Goal: Transaction & Acquisition: Purchase product/service

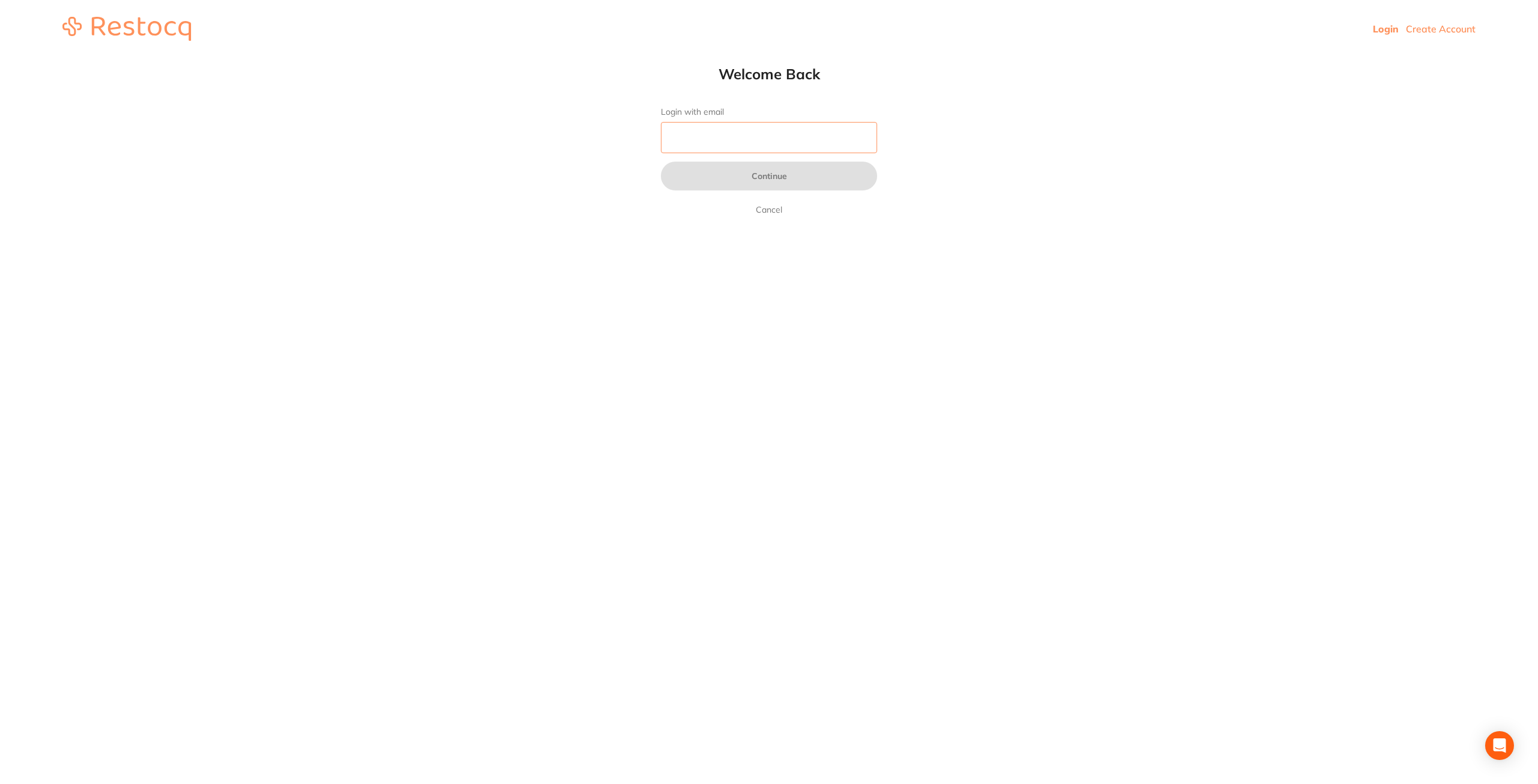
click at [851, 129] on input "Login with email" at bounding box center [768, 137] width 216 height 31
type input "[EMAIL_ADDRESS][DOMAIN_NAME]"
click at [778, 174] on button "Continue" at bounding box center [768, 176] width 216 height 29
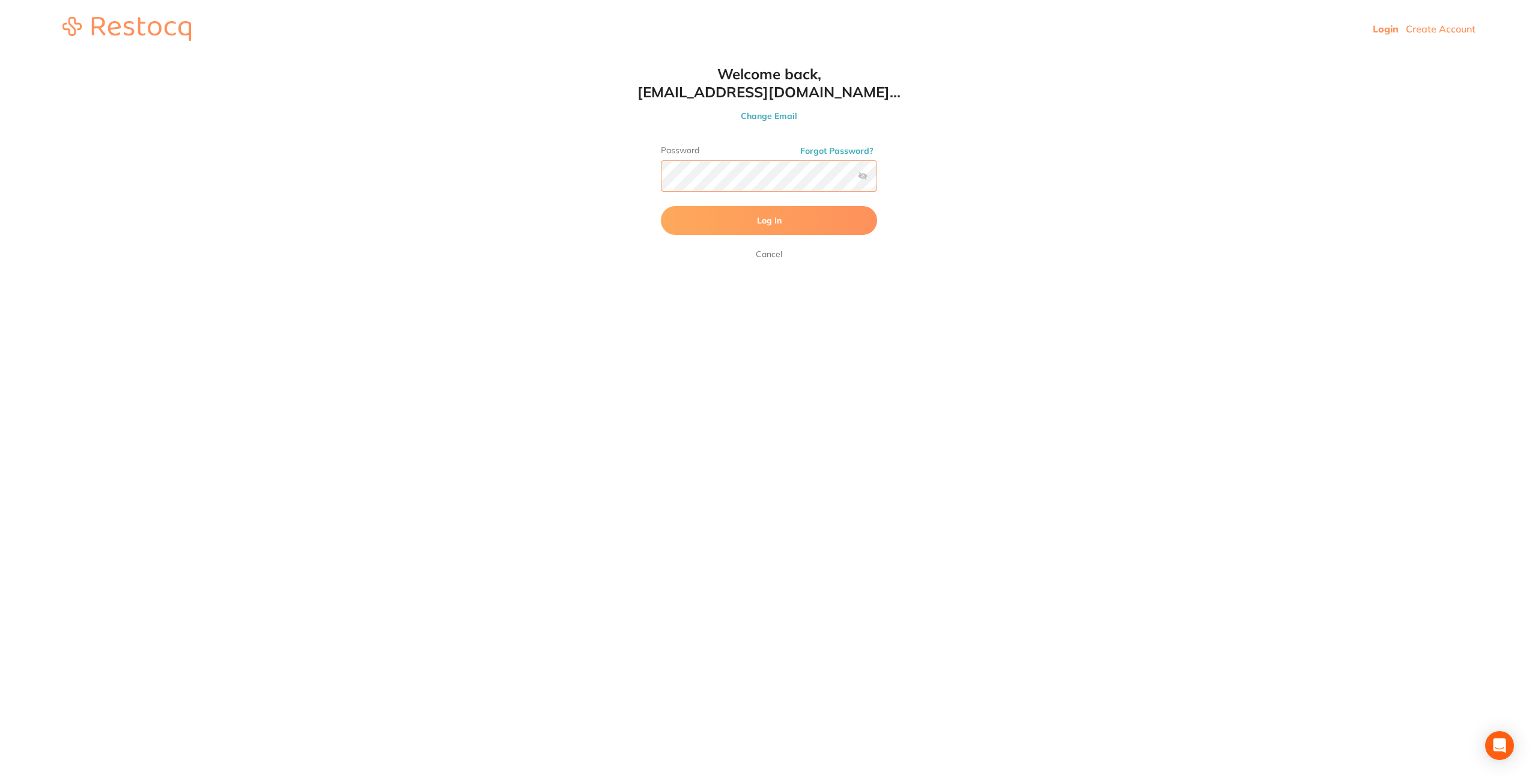
click at [661, 206] on button "Log In" at bounding box center [768, 220] width 216 height 29
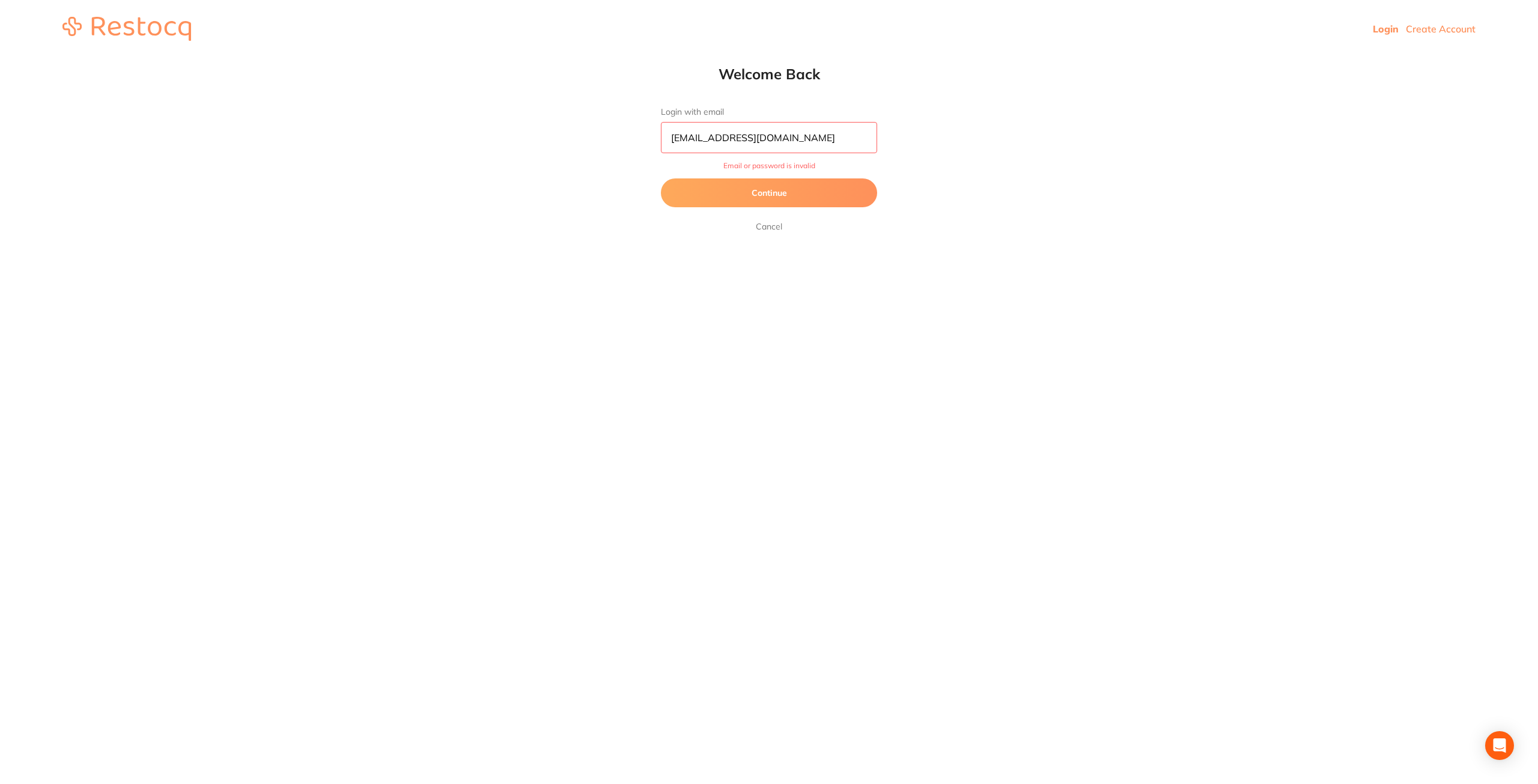
click at [800, 190] on button "Continue" at bounding box center [768, 193] width 216 height 29
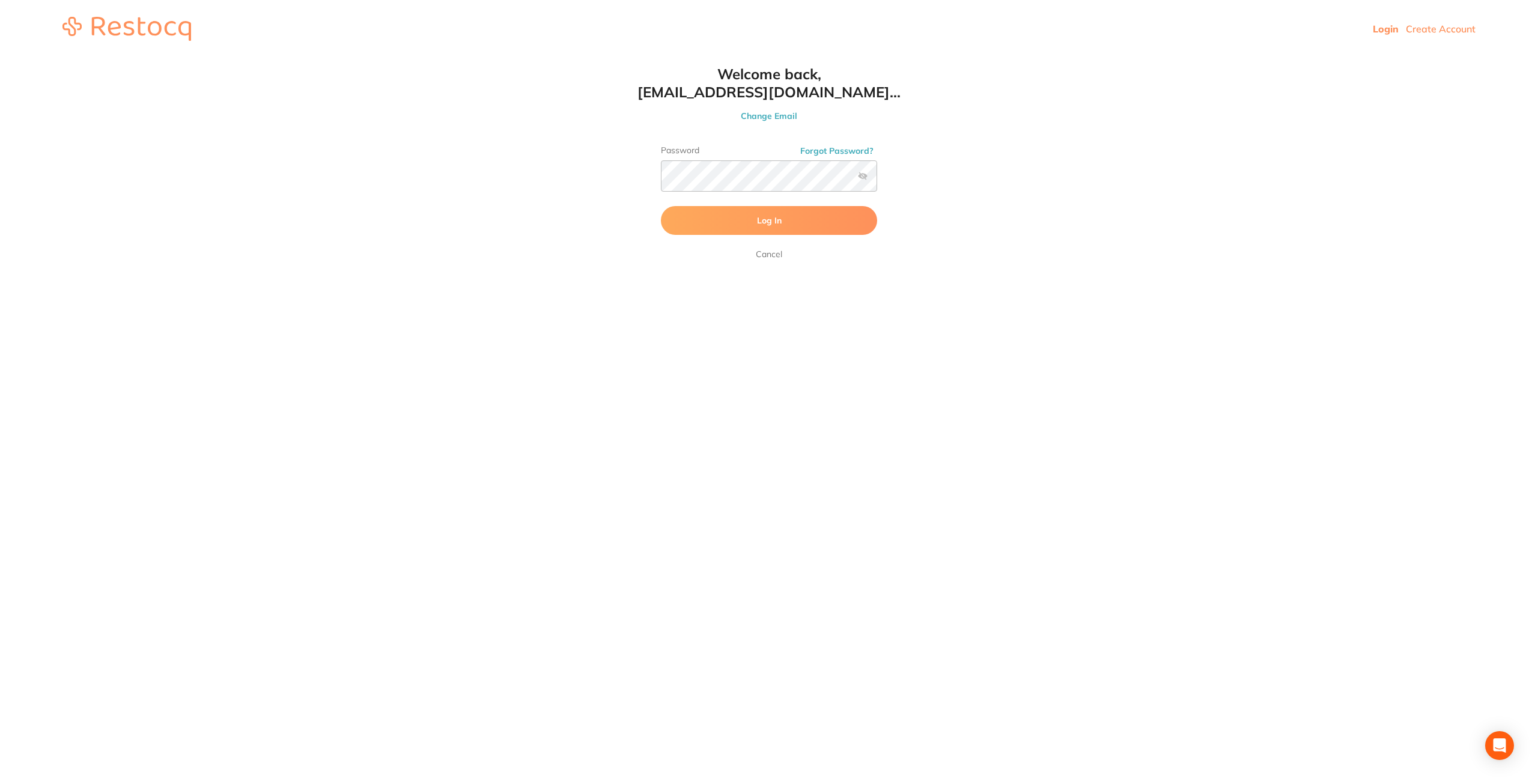
click at [862, 174] on label at bounding box center [863, 176] width 10 height 10
click at [877, 180] on input "checkbox" at bounding box center [877, 180] width 0 height 0
click at [565, 58] on html "Login Create Account Welcome Back Login with email [EMAIL_ADDRESS][DOMAIN_NAME]…" at bounding box center [769, 29] width 1538 height 58
click at [661, 206] on button "Log In" at bounding box center [768, 220] width 216 height 29
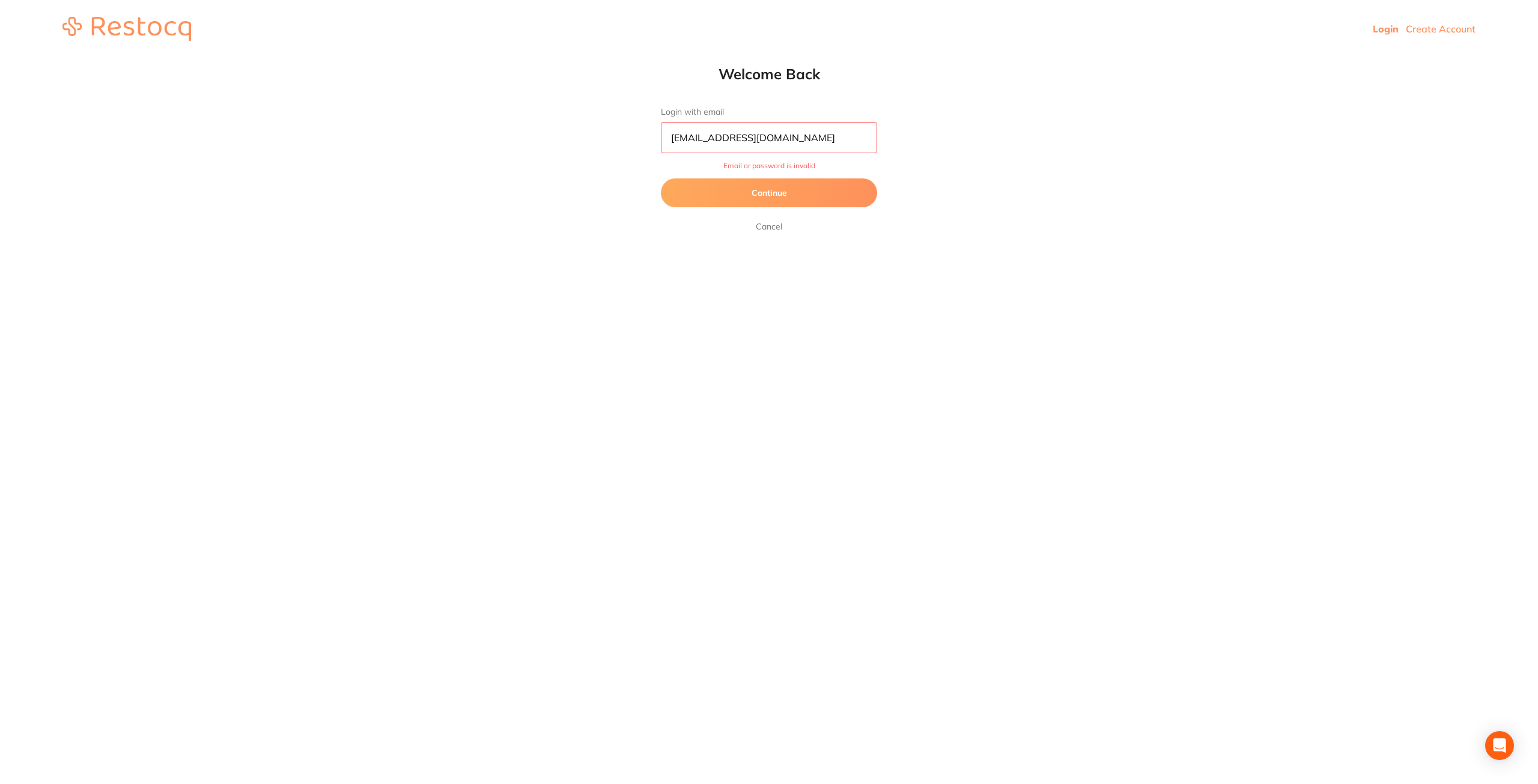
click at [795, 186] on button "Continue" at bounding box center [768, 193] width 216 height 29
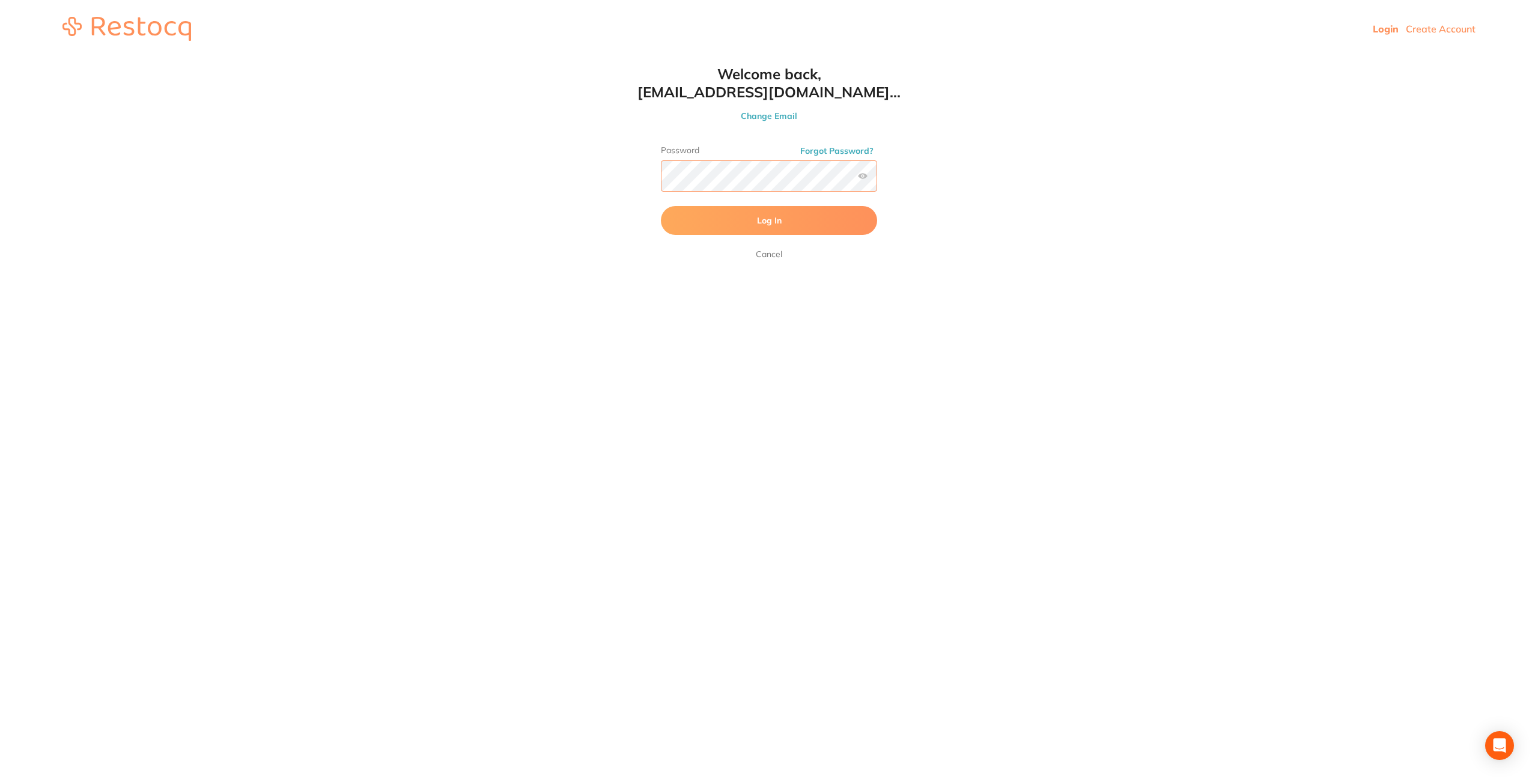
click at [594, 58] on html "Login Create Account Welcome Back Login with email [EMAIL_ADDRESS][DOMAIN_NAME]…" at bounding box center [769, 29] width 1538 height 58
click at [868, 175] on div "Password Forgot Password?" at bounding box center [768, 173] width 216 height 56
click at [661, 206] on button "Log In" at bounding box center [768, 220] width 216 height 29
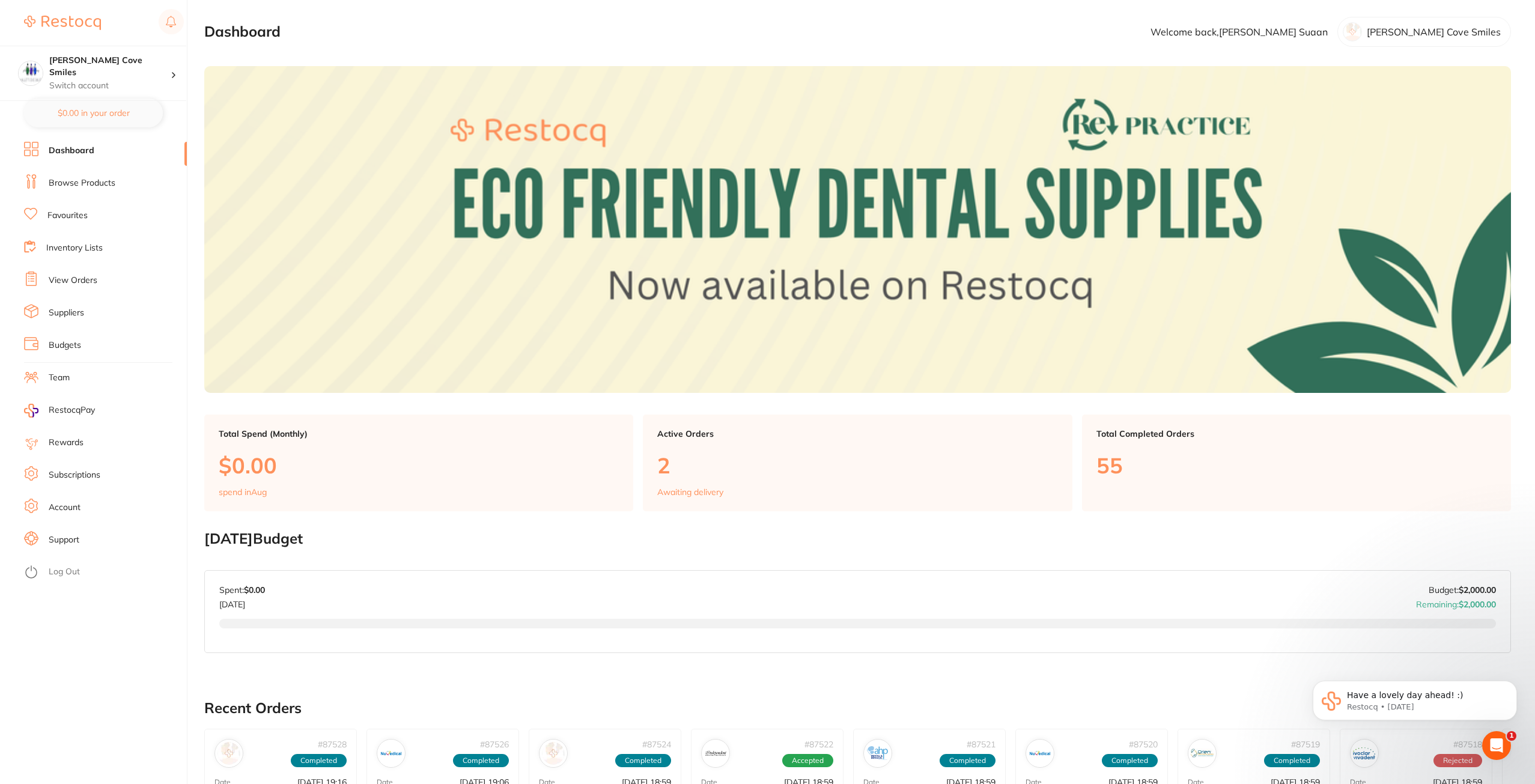
click at [81, 183] on link "Browse Products" at bounding box center [82, 183] width 66 height 12
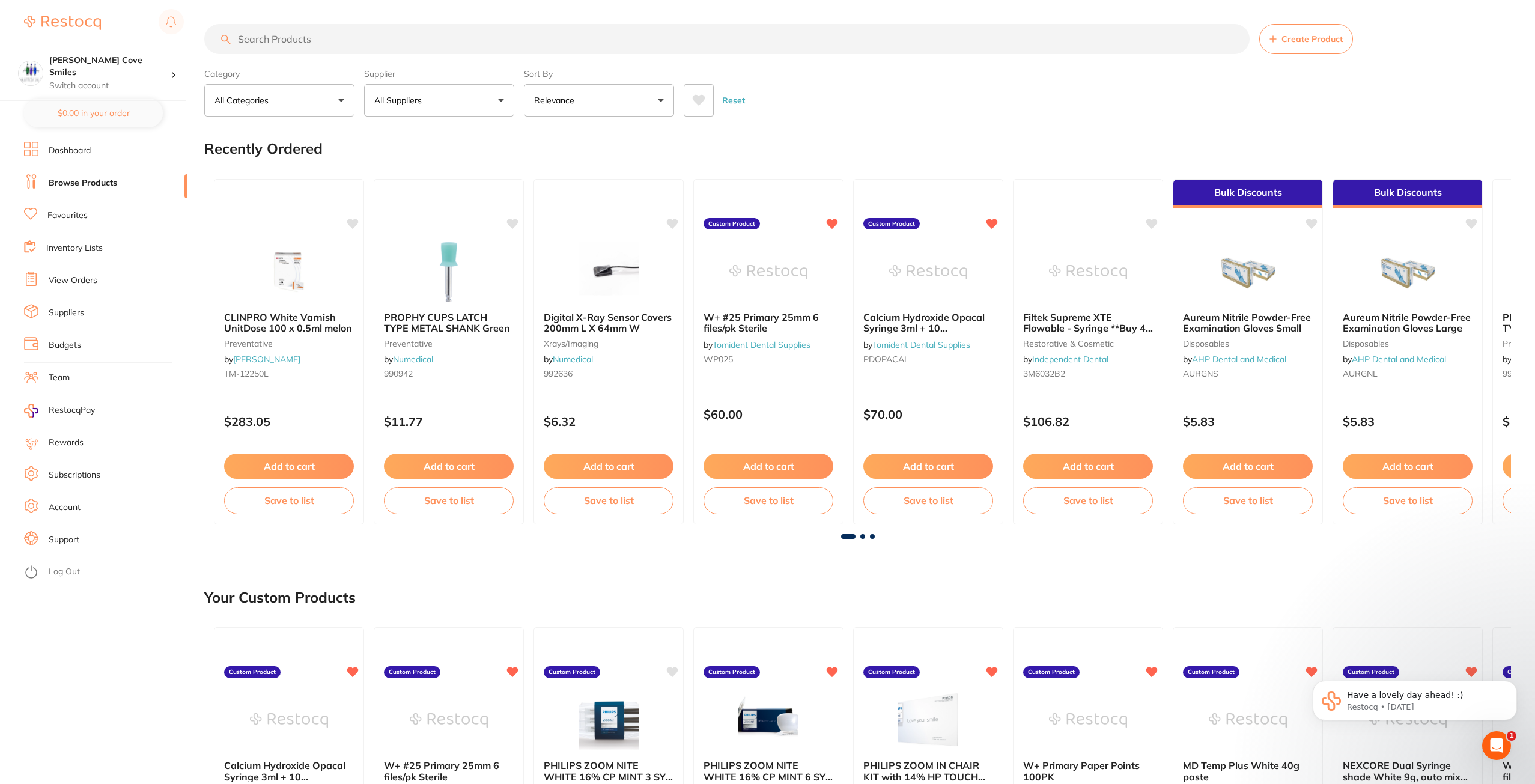
click at [468, 41] on input "search" at bounding box center [727, 39] width 1045 height 30
type input "wipes"
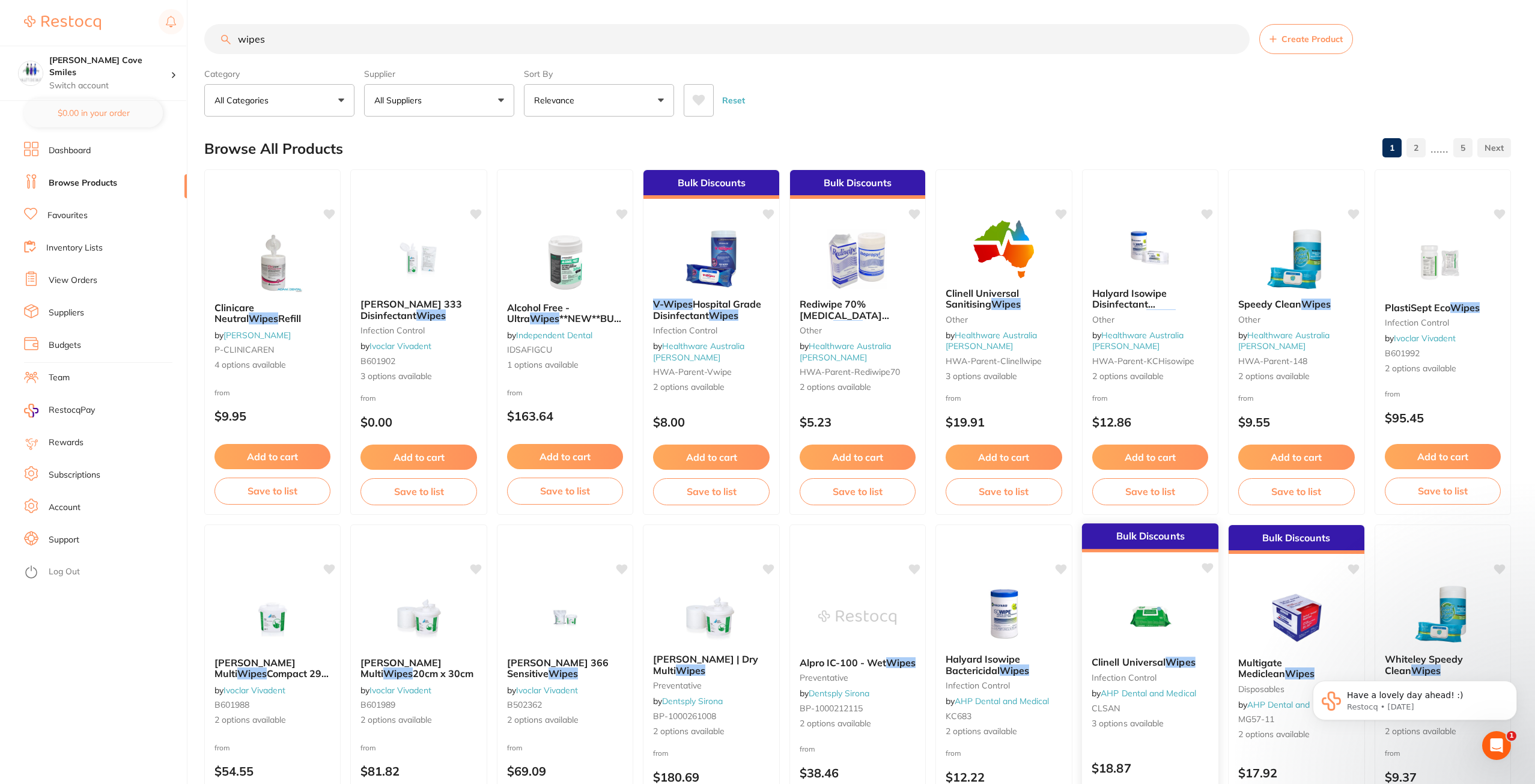
click at [1149, 620] on img at bounding box center [1150, 616] width 79 height 61
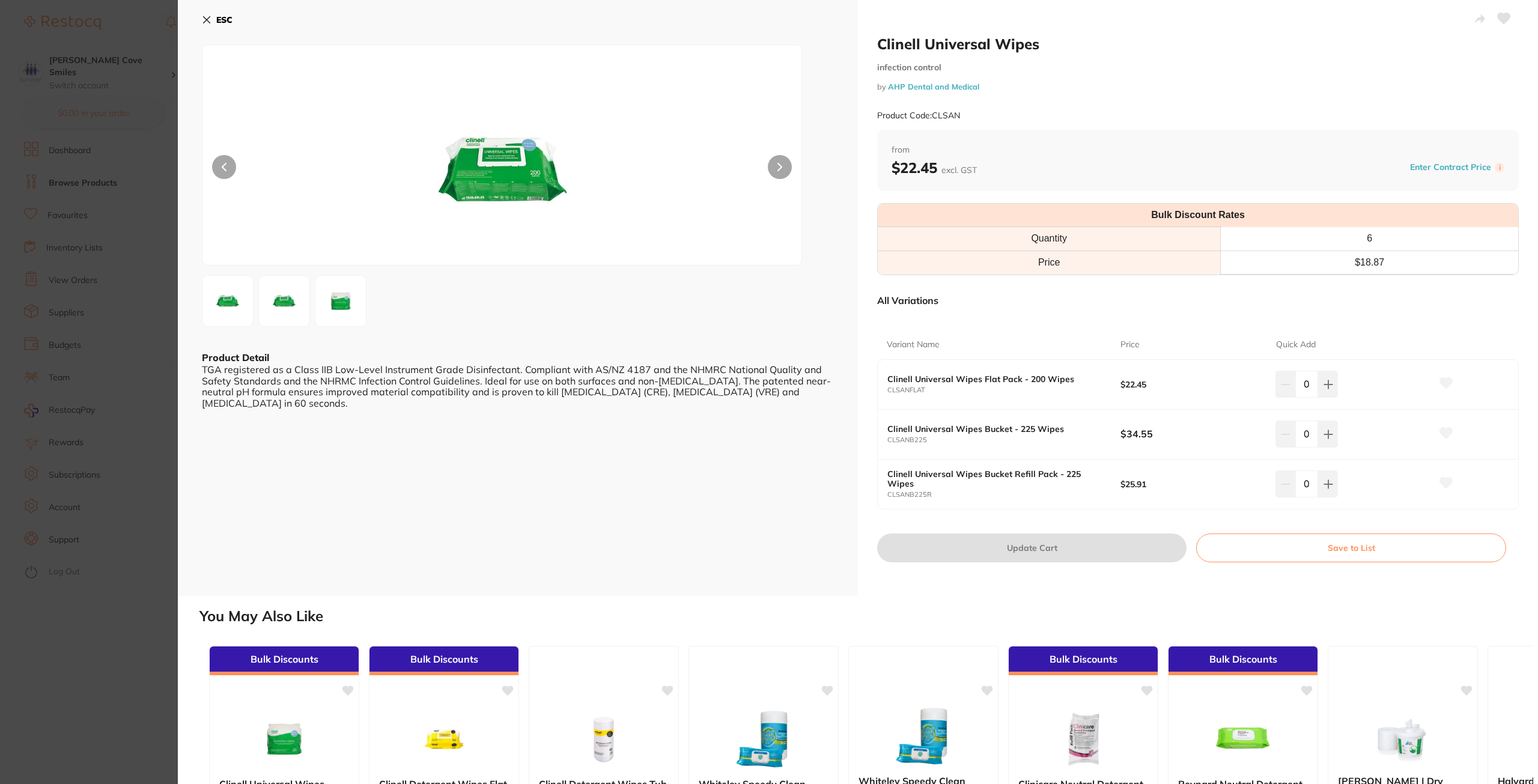
click at [206, 18] on icon at bounding box center [207, 20] width 7 height 7
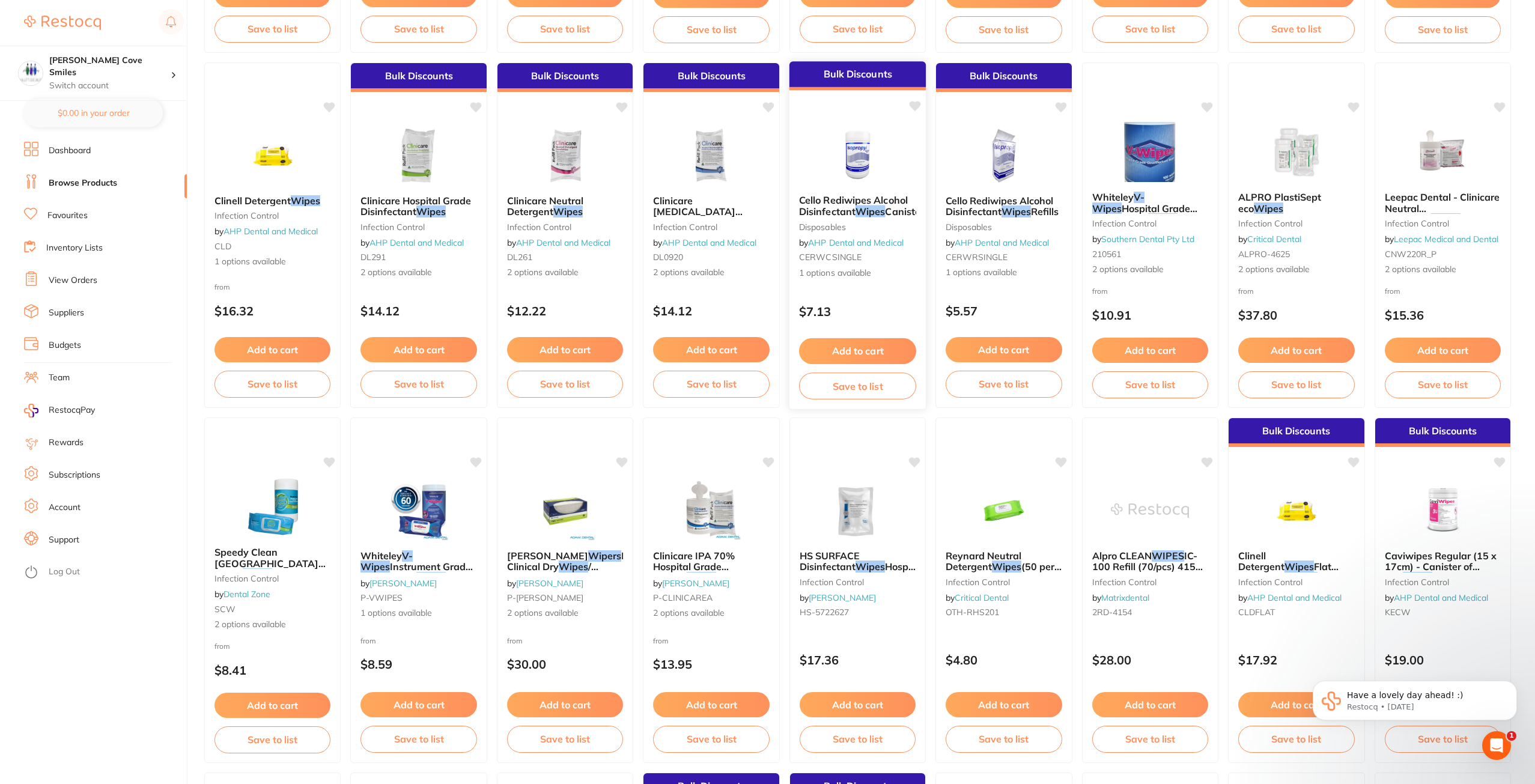
scroll to position [841, 0]
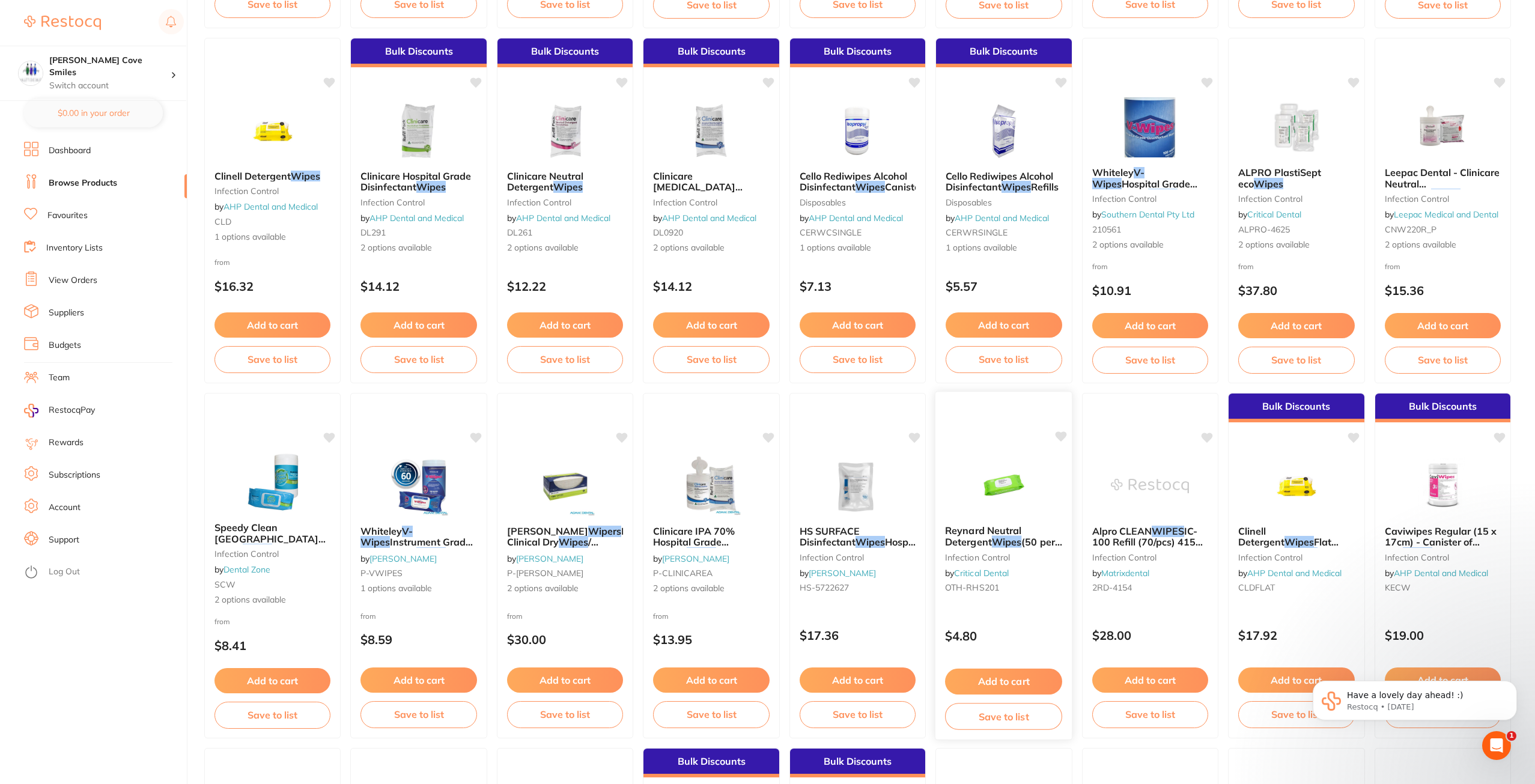
click at [1001, 485] on img at bounding box center [1004, 485] width 79 height 61
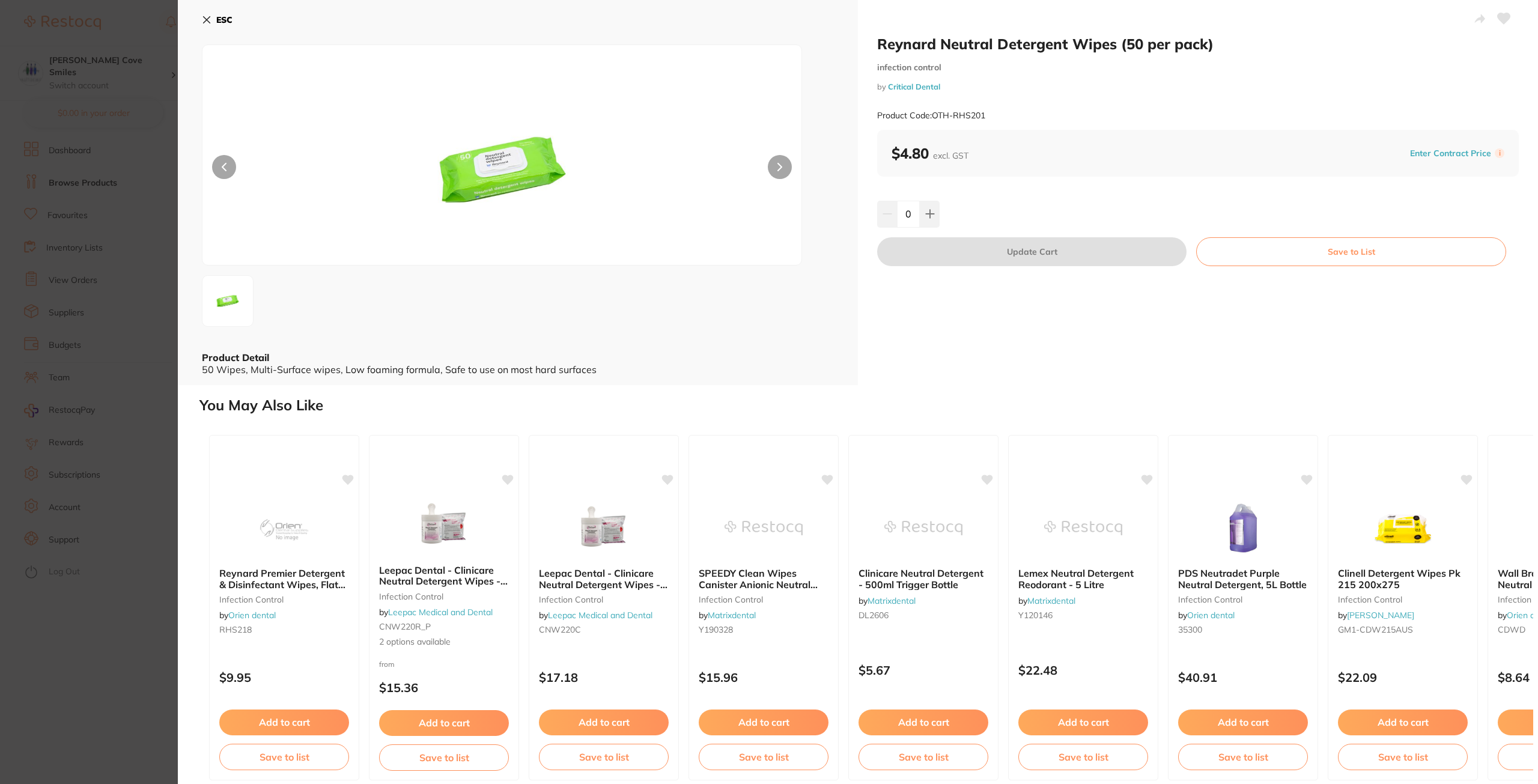
click at [512, 178] on img at bounding box center [502, 170] width 360 height 190
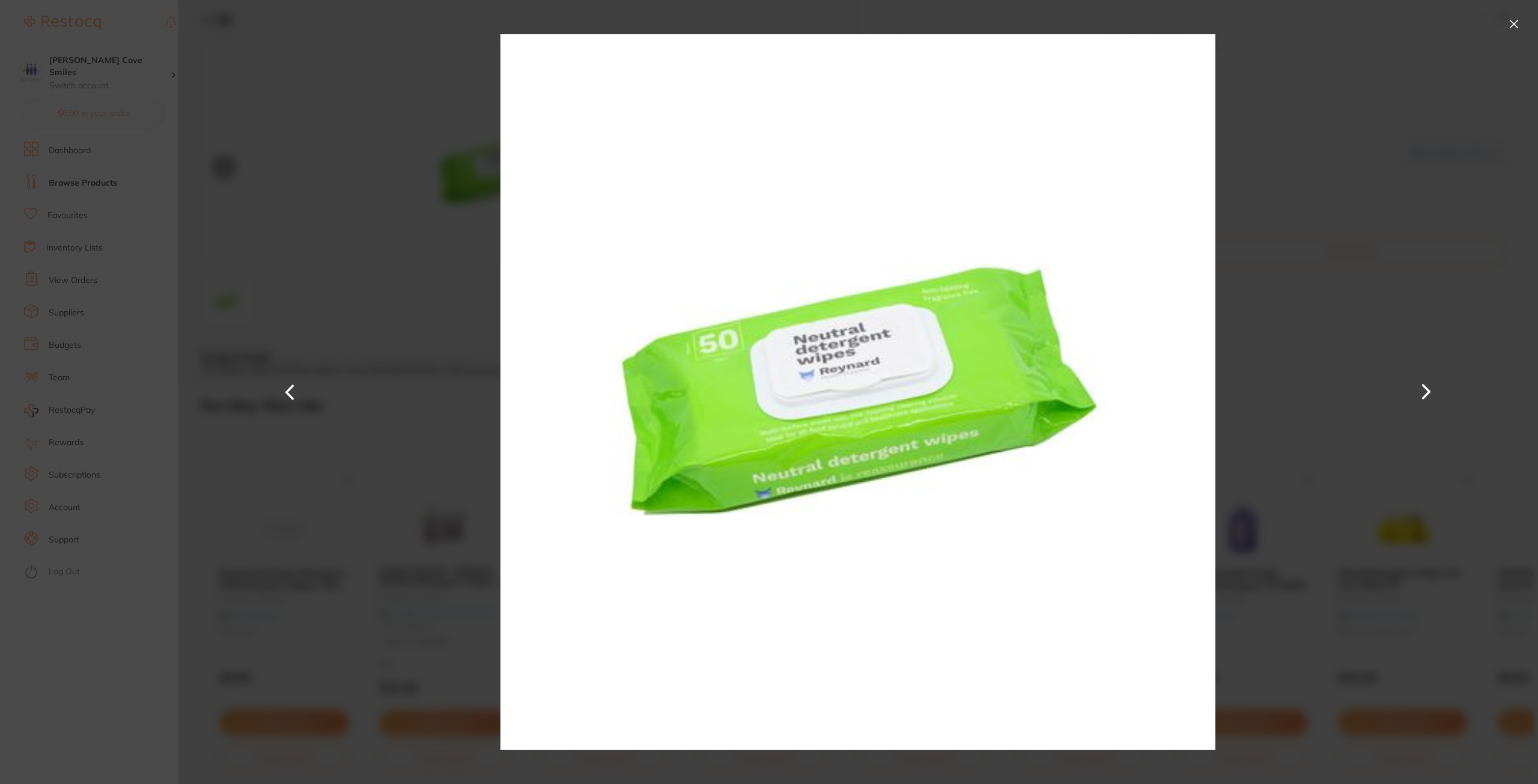
click at [402, 94] on div at bounding box center [858, 392] width 1360 height 784
click at [1513, 23] on button at bounding box center [1514, 23] width 19 height 19
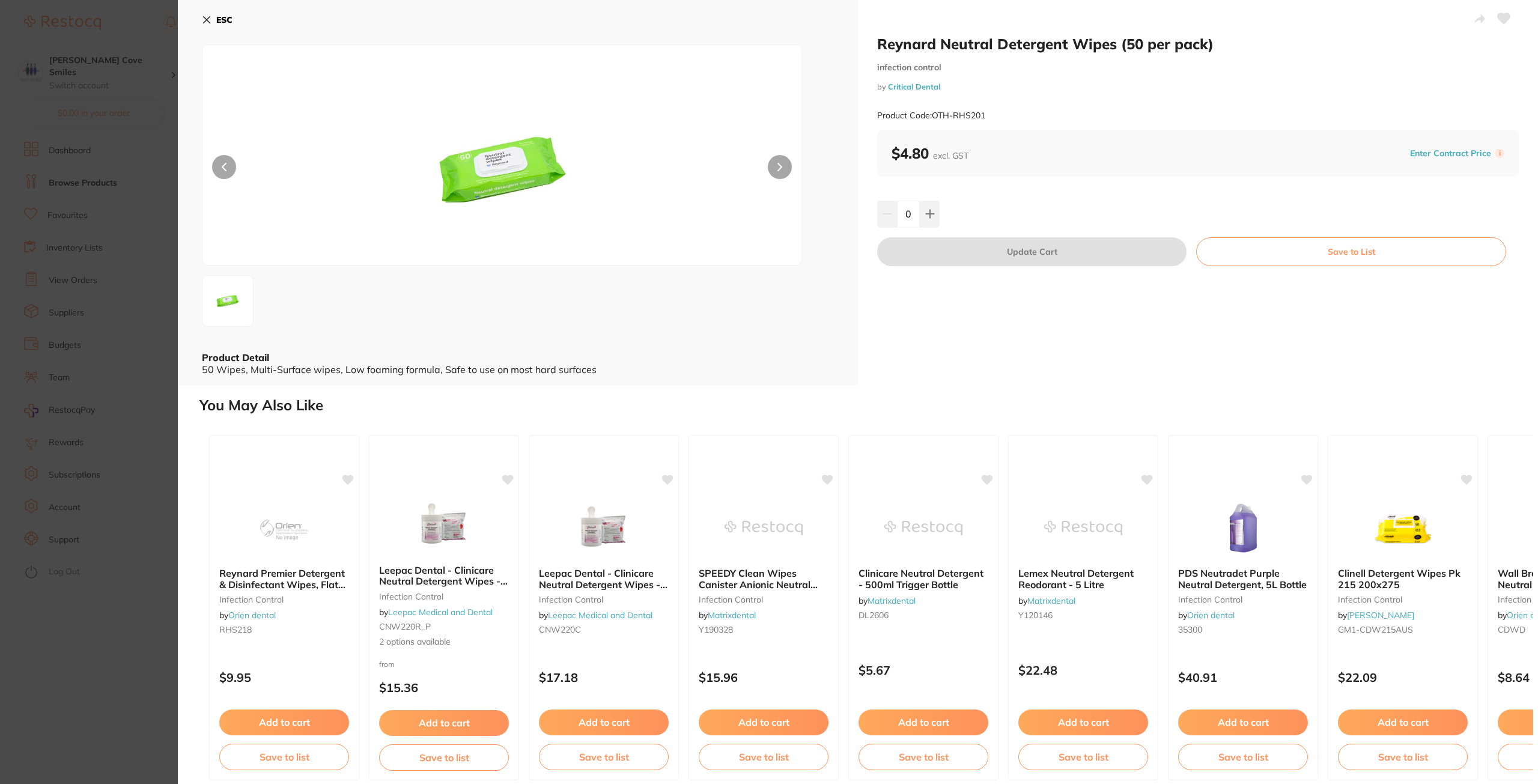
drag, startPoint x: 204, startPoint y: 18, endPoint x: 231, endPoint y: 31, distance: 30.0
click at [205, 18] on icon at bounding box center [207, 20] width 7 height 7
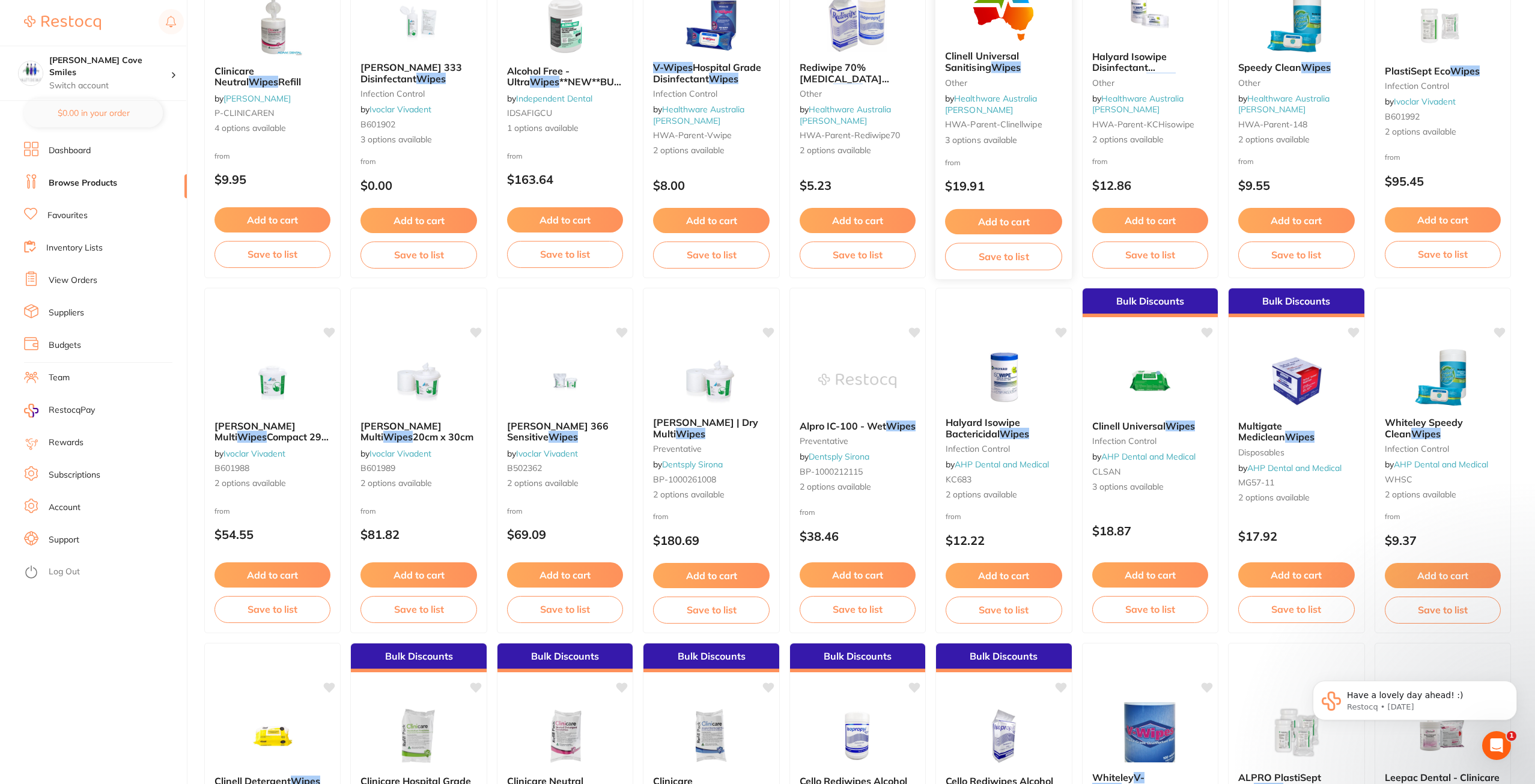
scroll to position [240, 0]
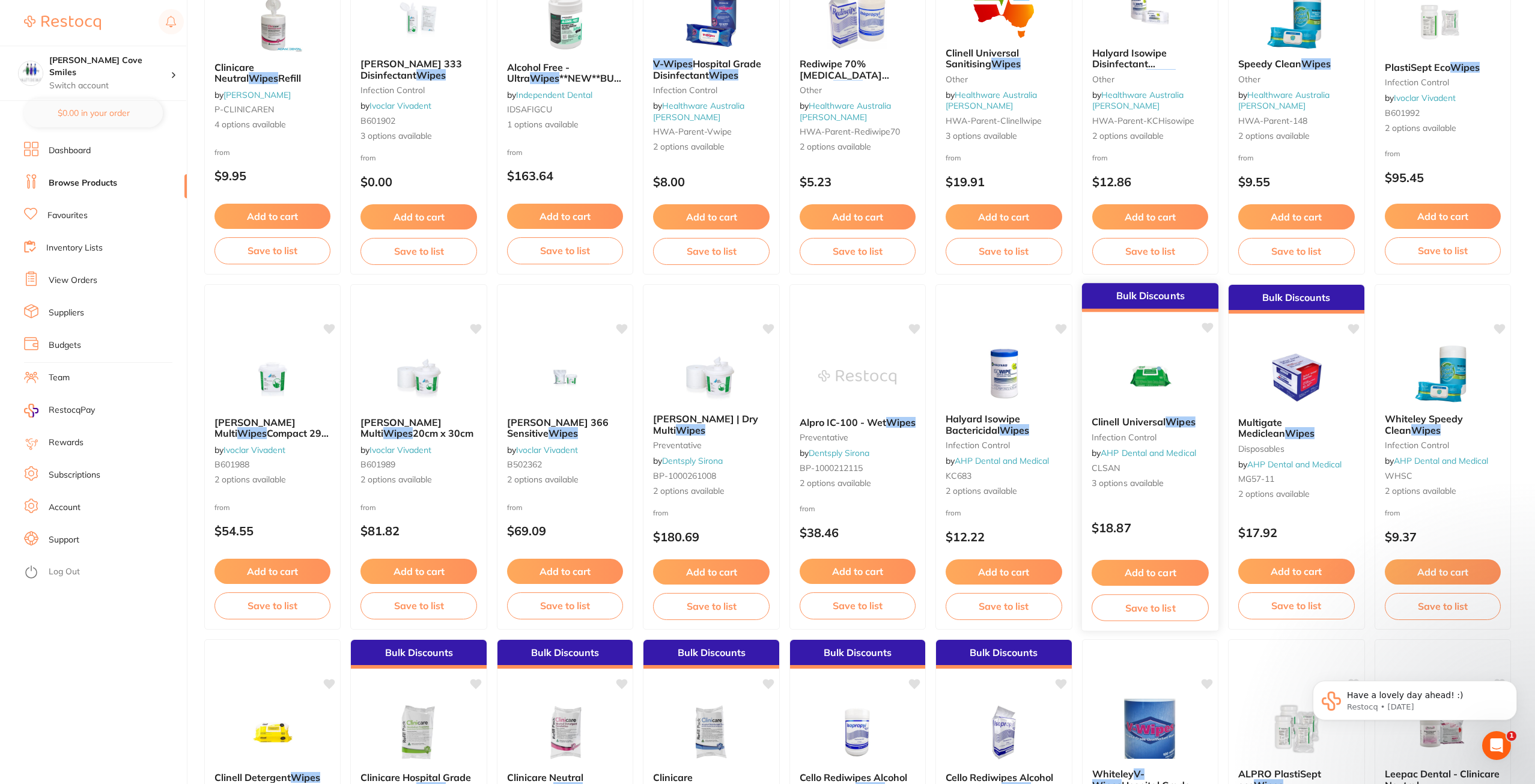
click at [1156, 385] on img at bounding box center [1150, 376] width 79 height 61
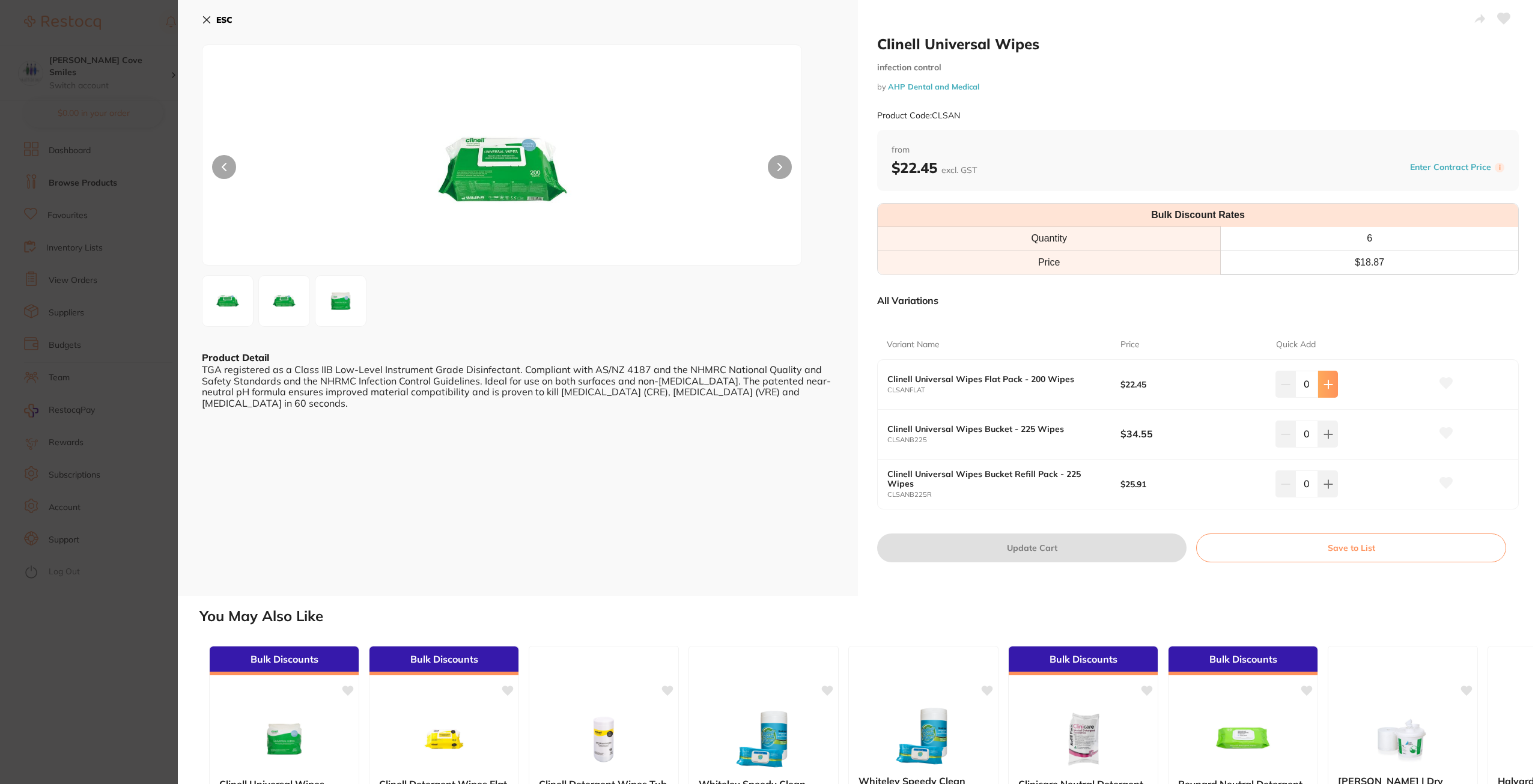
click at [1331, 382] on icon at bounding box center [1329, 385] width 10 height 10
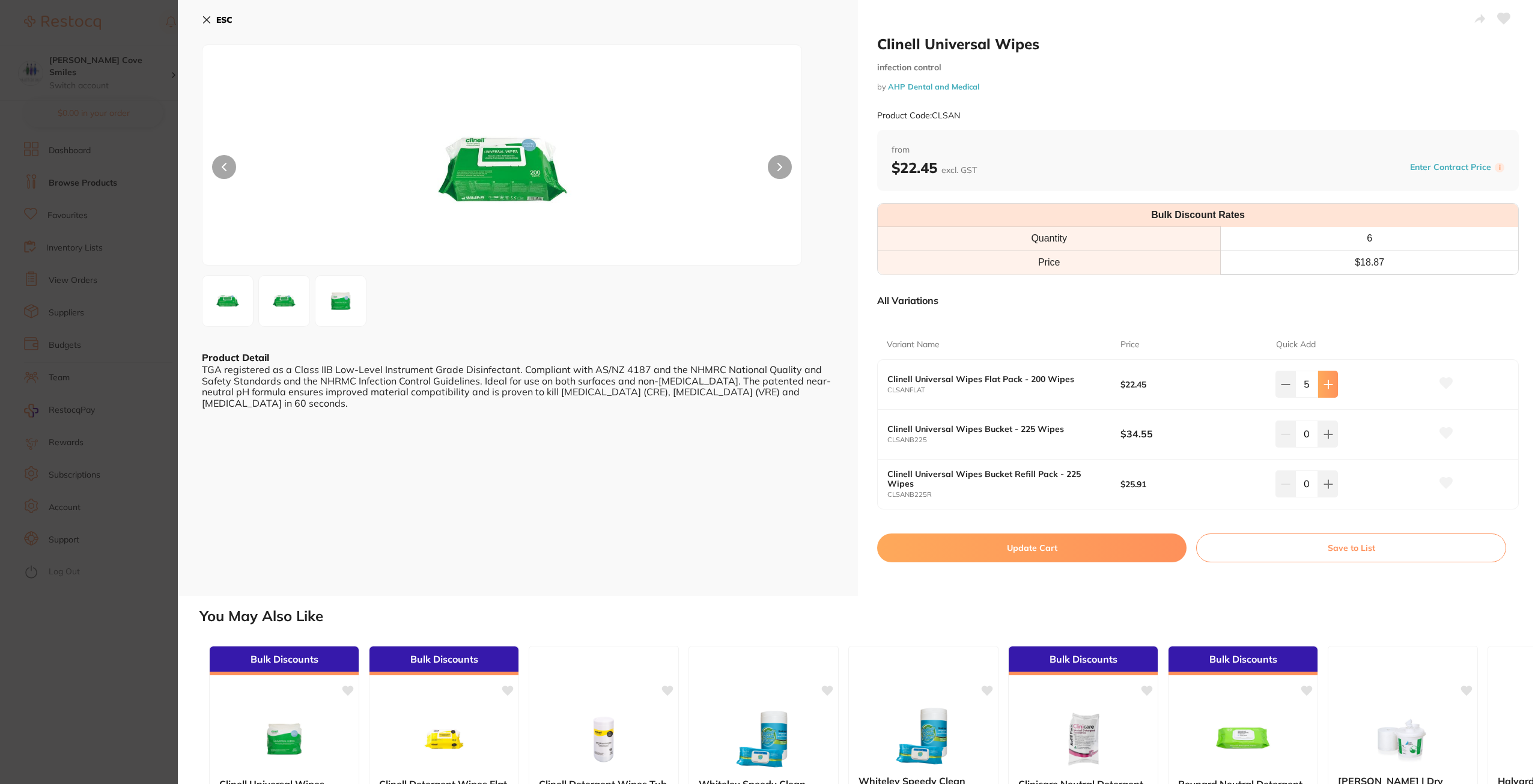
click at [1331, 382] on icon at bounding box center [1329, 385] width 10 height 10
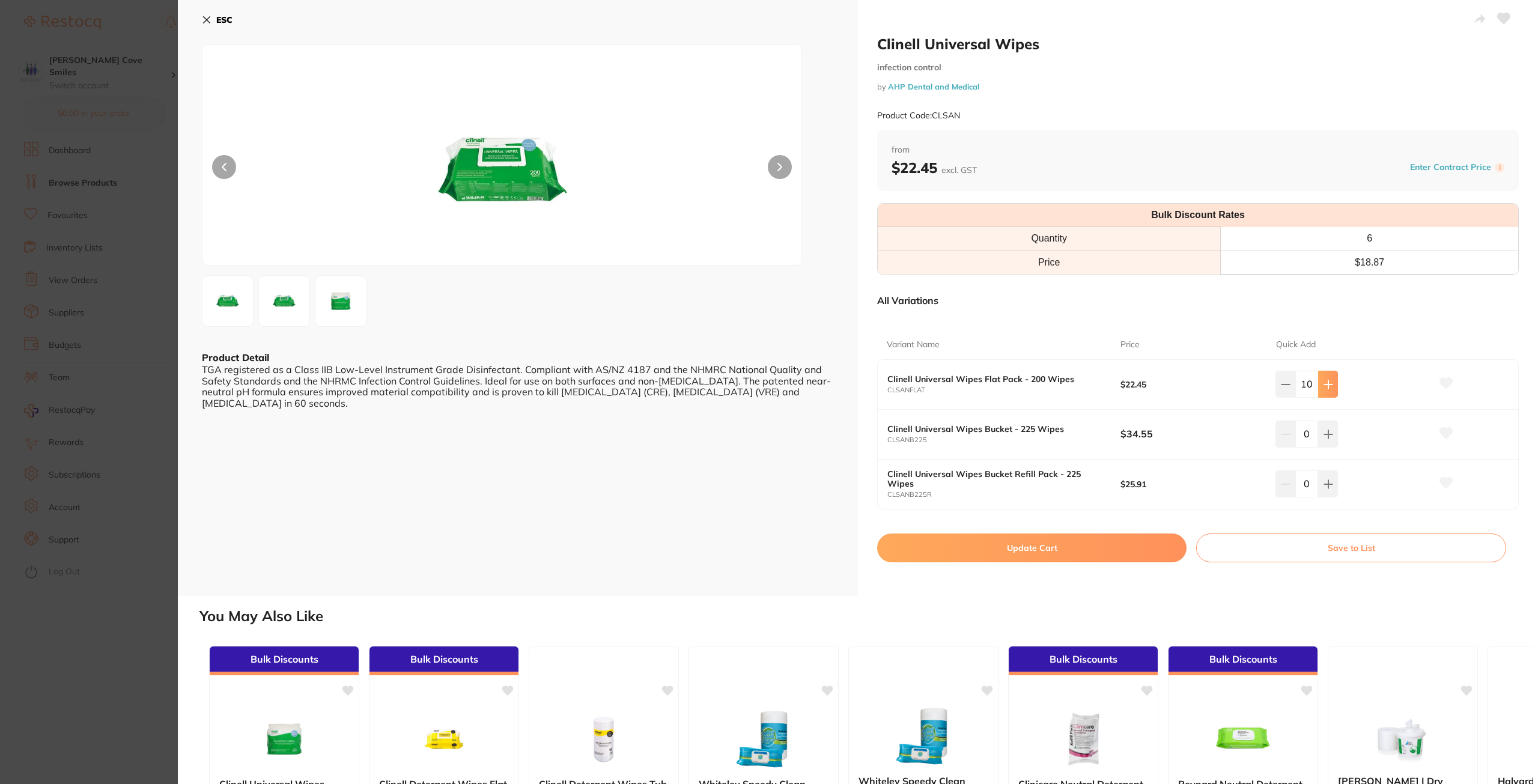
click at [1331, 382] on icon at bounding box center [1329, 385] width 10 height 10
type input "12"
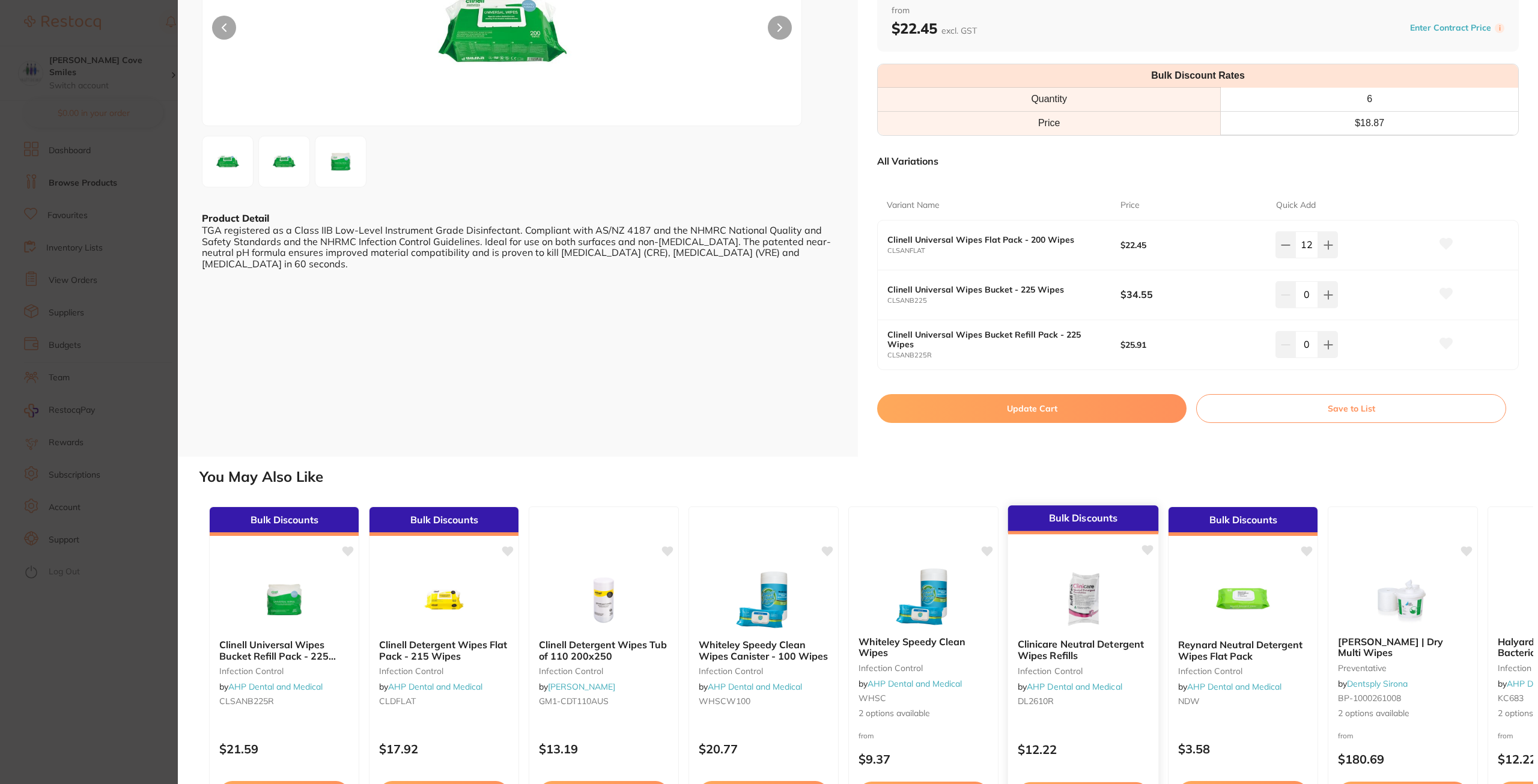
scroll to position [222, 0]
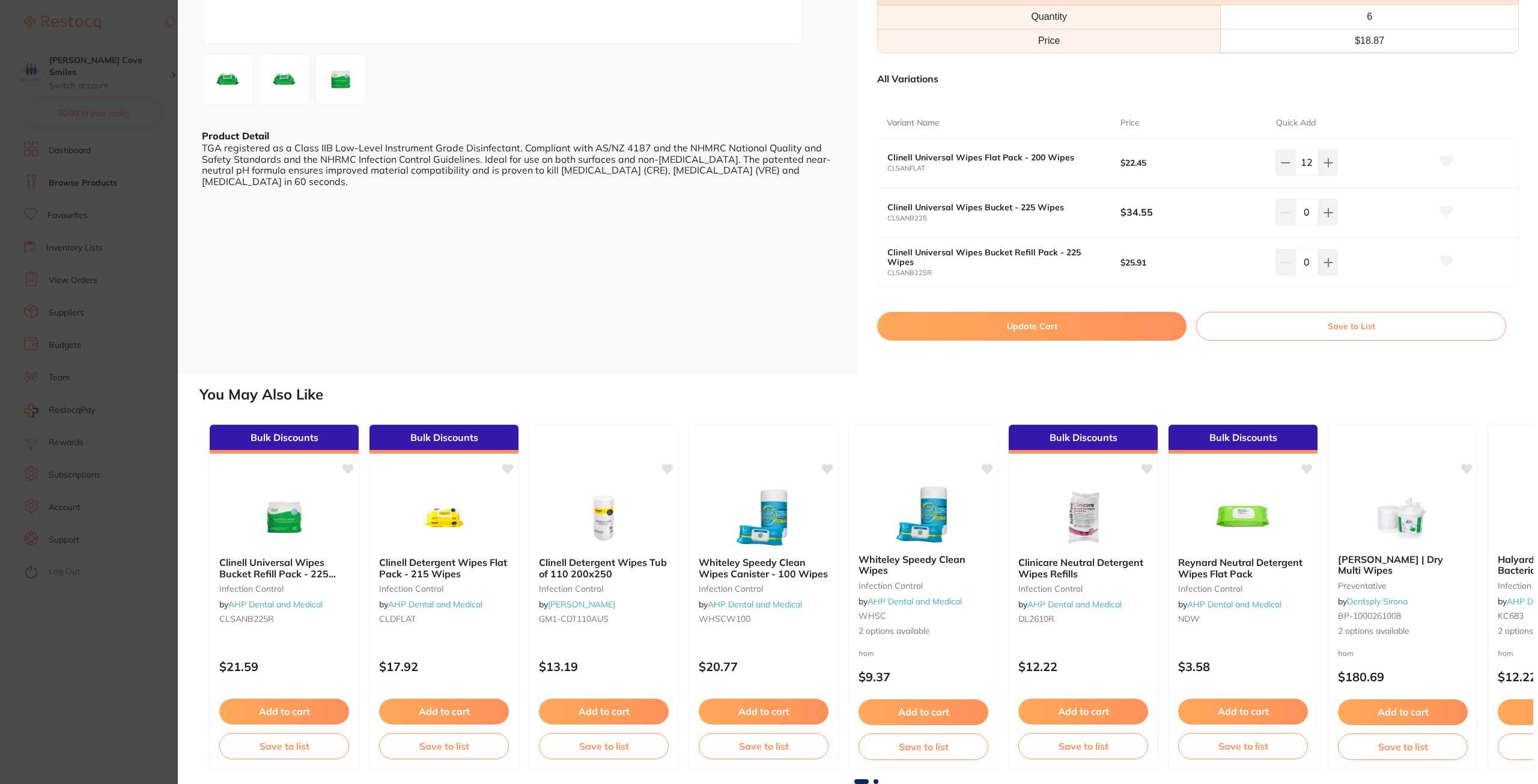
click at [1084, 322] on button "Update Cart" at bounding box center [1032, 326] width 310 height 29
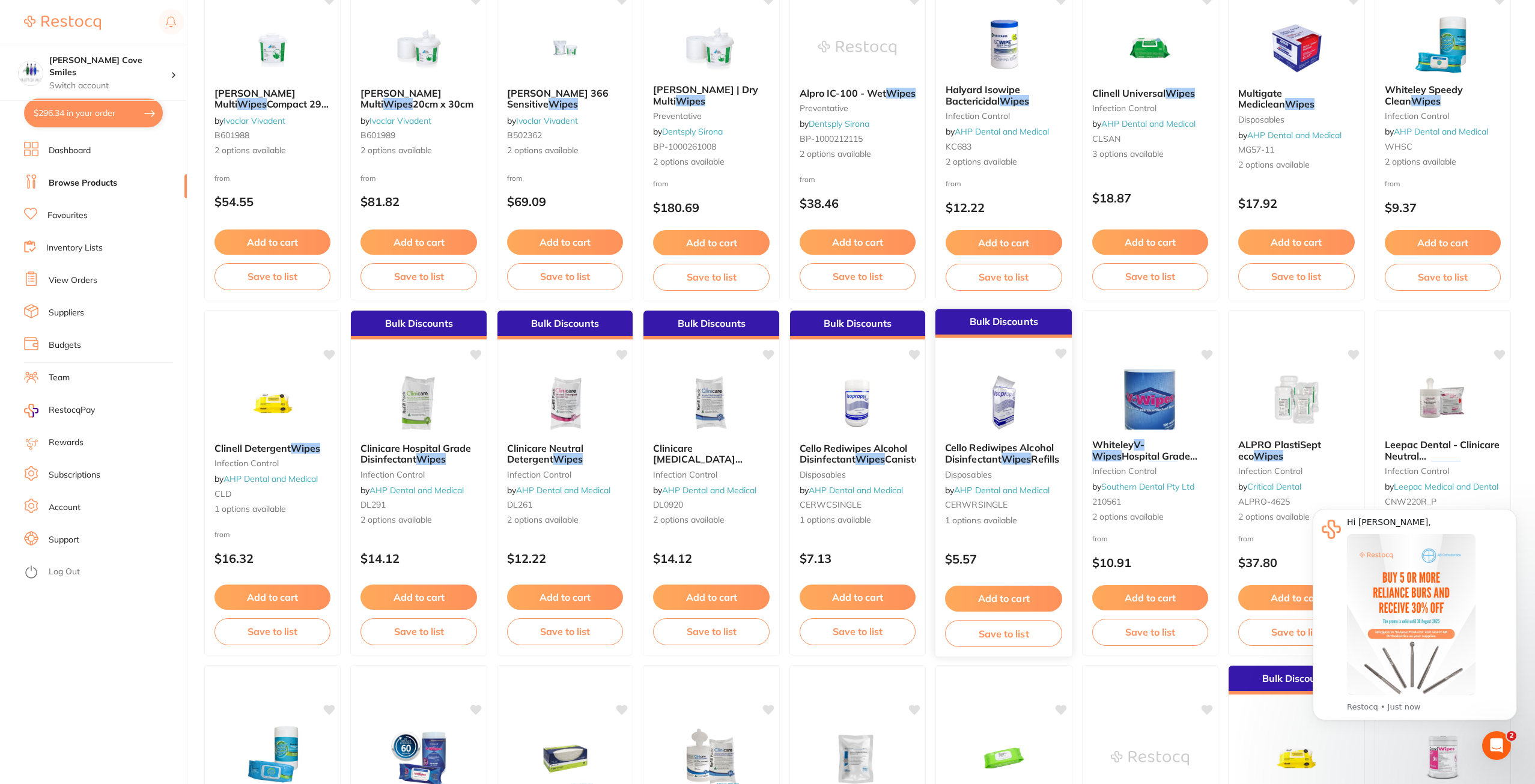
scroll to position [601, 0]
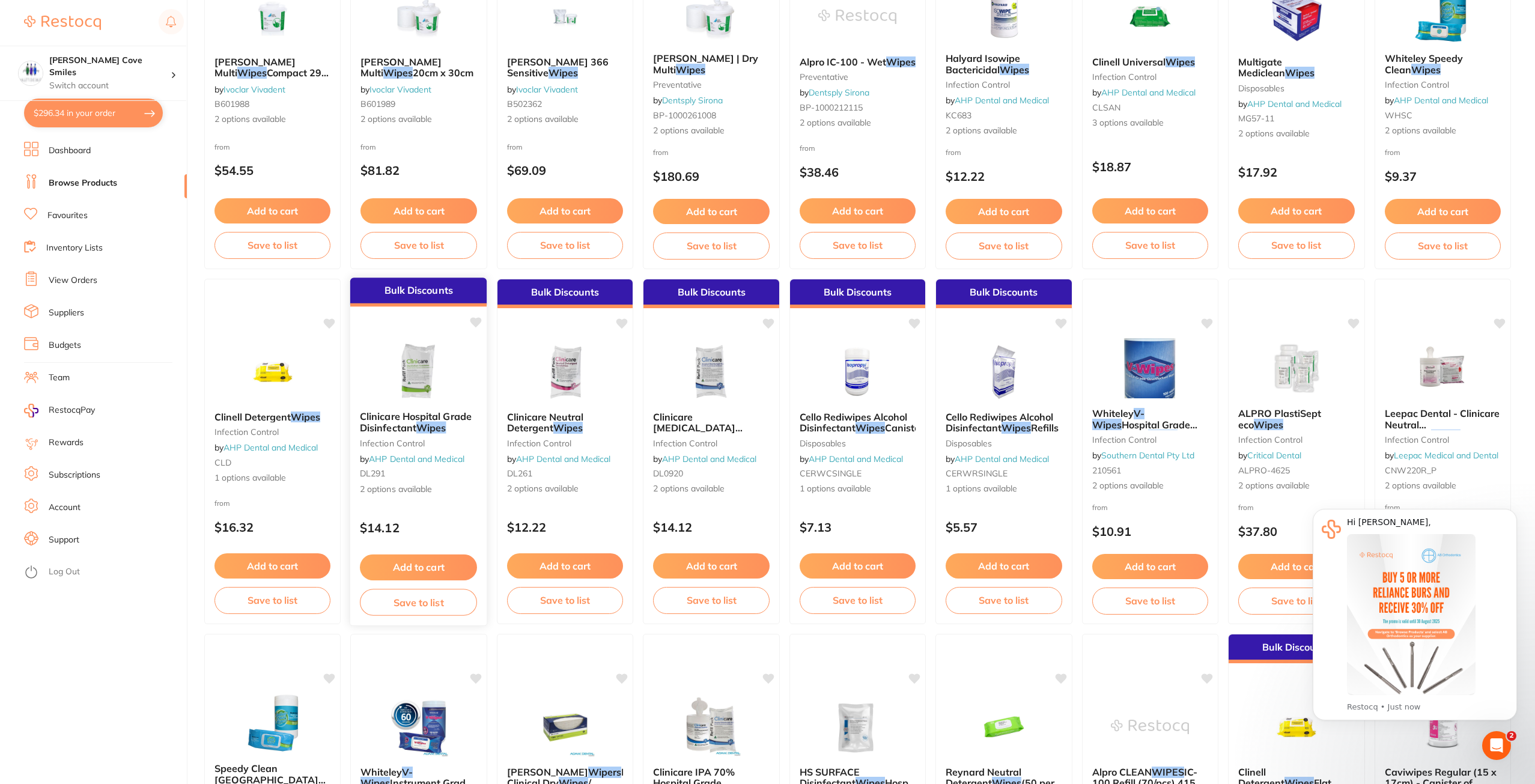
click at [418, 375] on img at bounding box center [419, 370] width 79 height 61
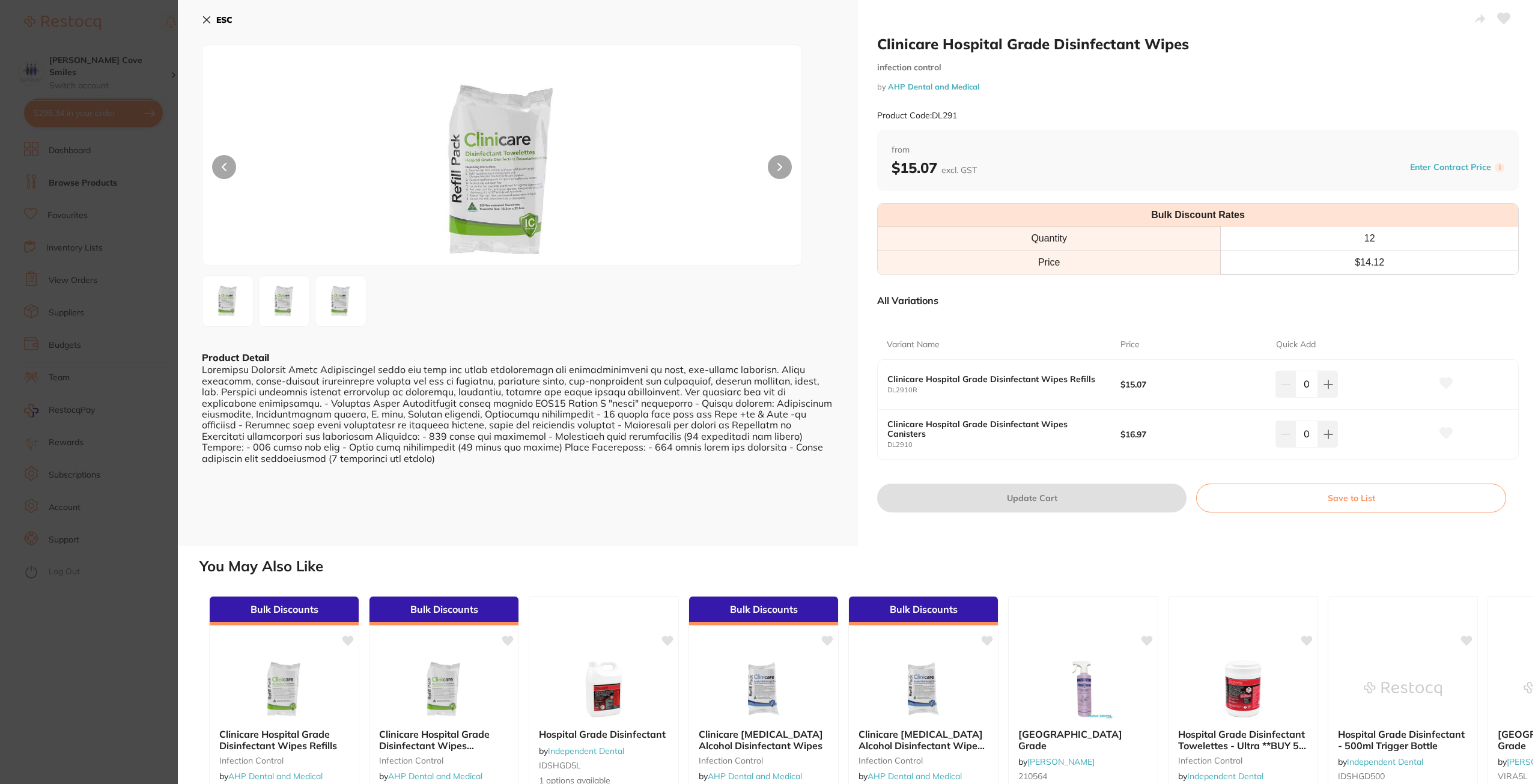
click at [225, 20] on b "ESC" at bounding box center [224, 20] width 16 height 11
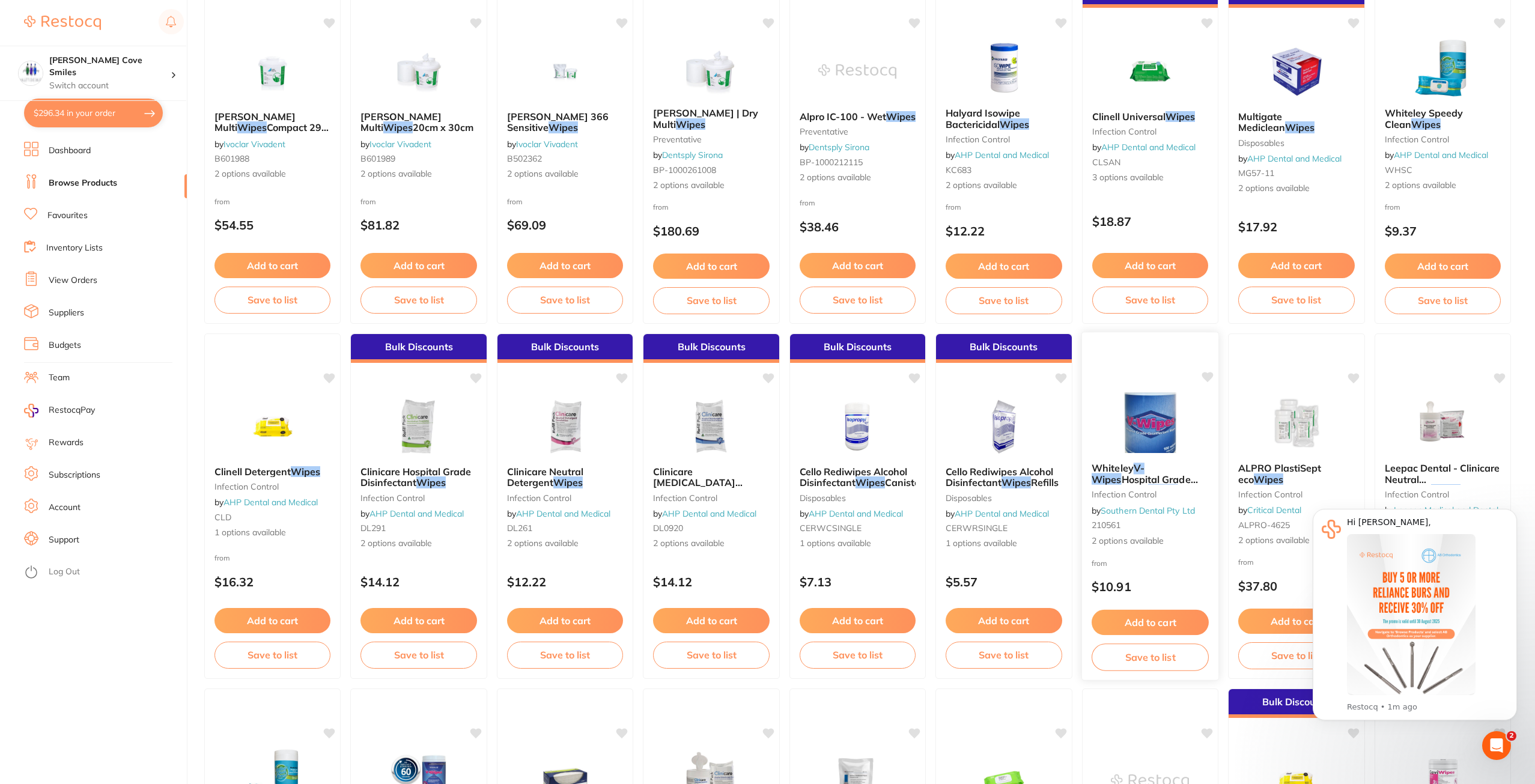
scroll to position [540, 0]
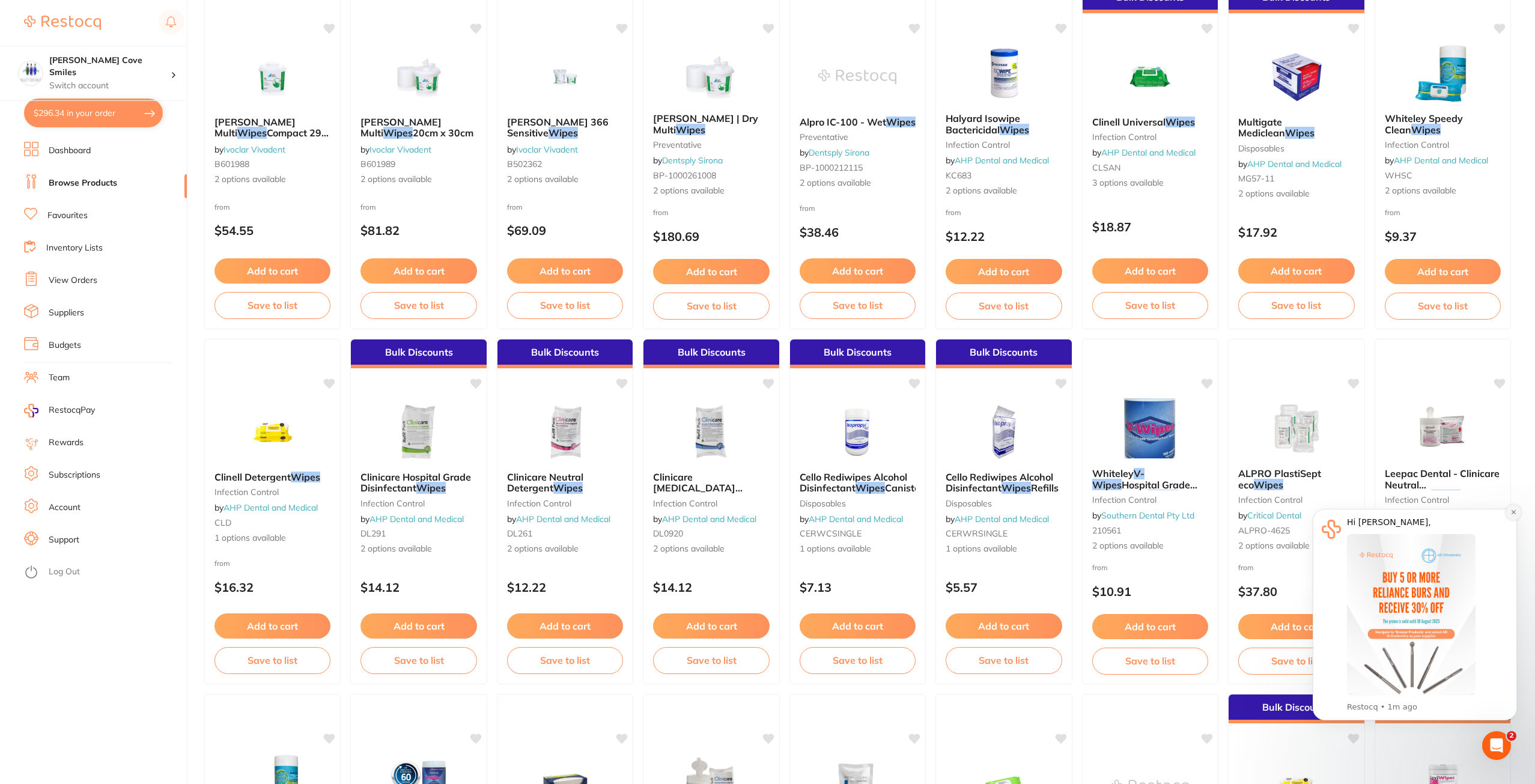
click at [1514, 511] on icon "Dismiss notification" at bounding box center [1513, 512] width 4 height 4
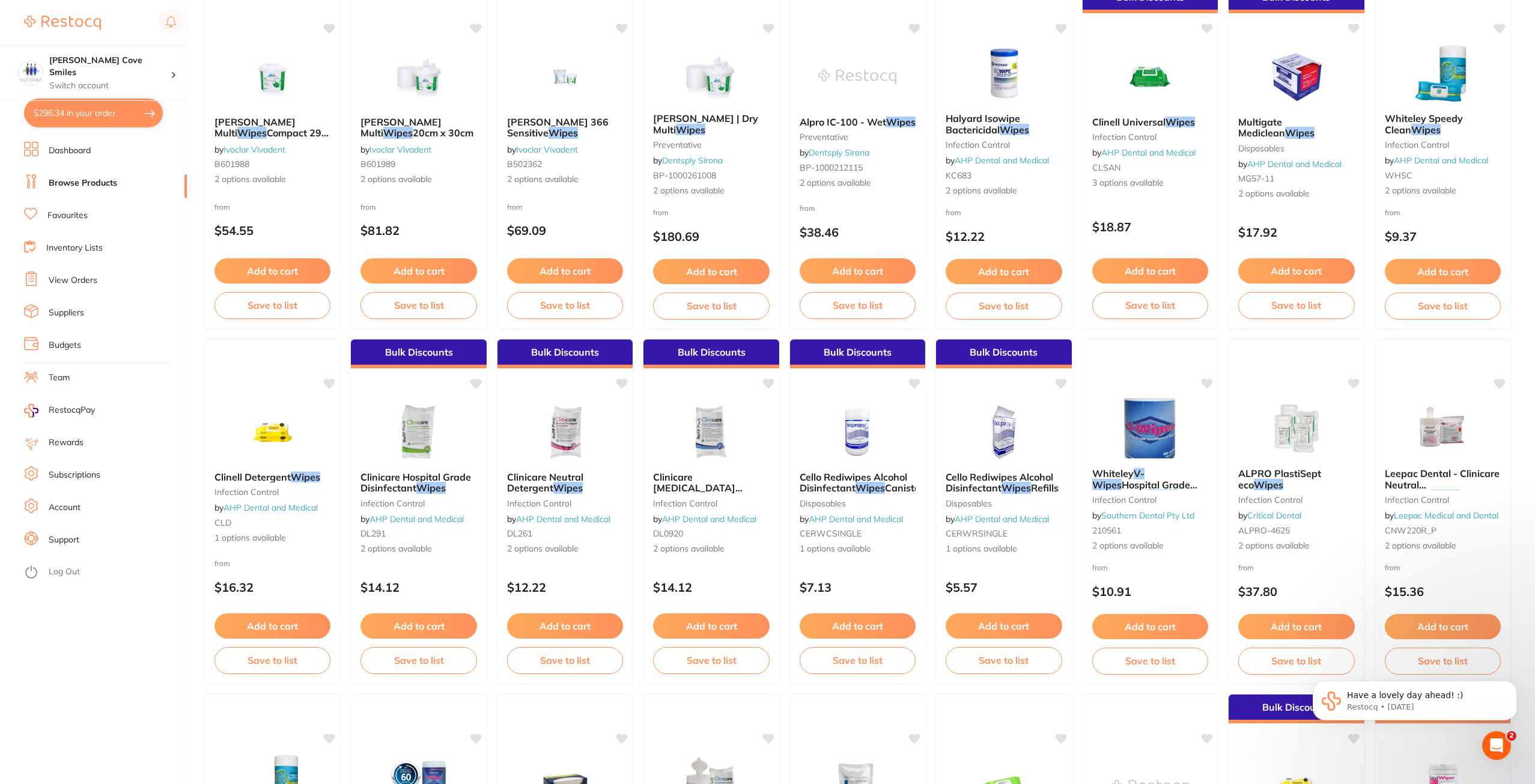
click at [1497, 747] on icon "Open Intercom Messenger" at bounding box center [1497, 745] width 9 height 10
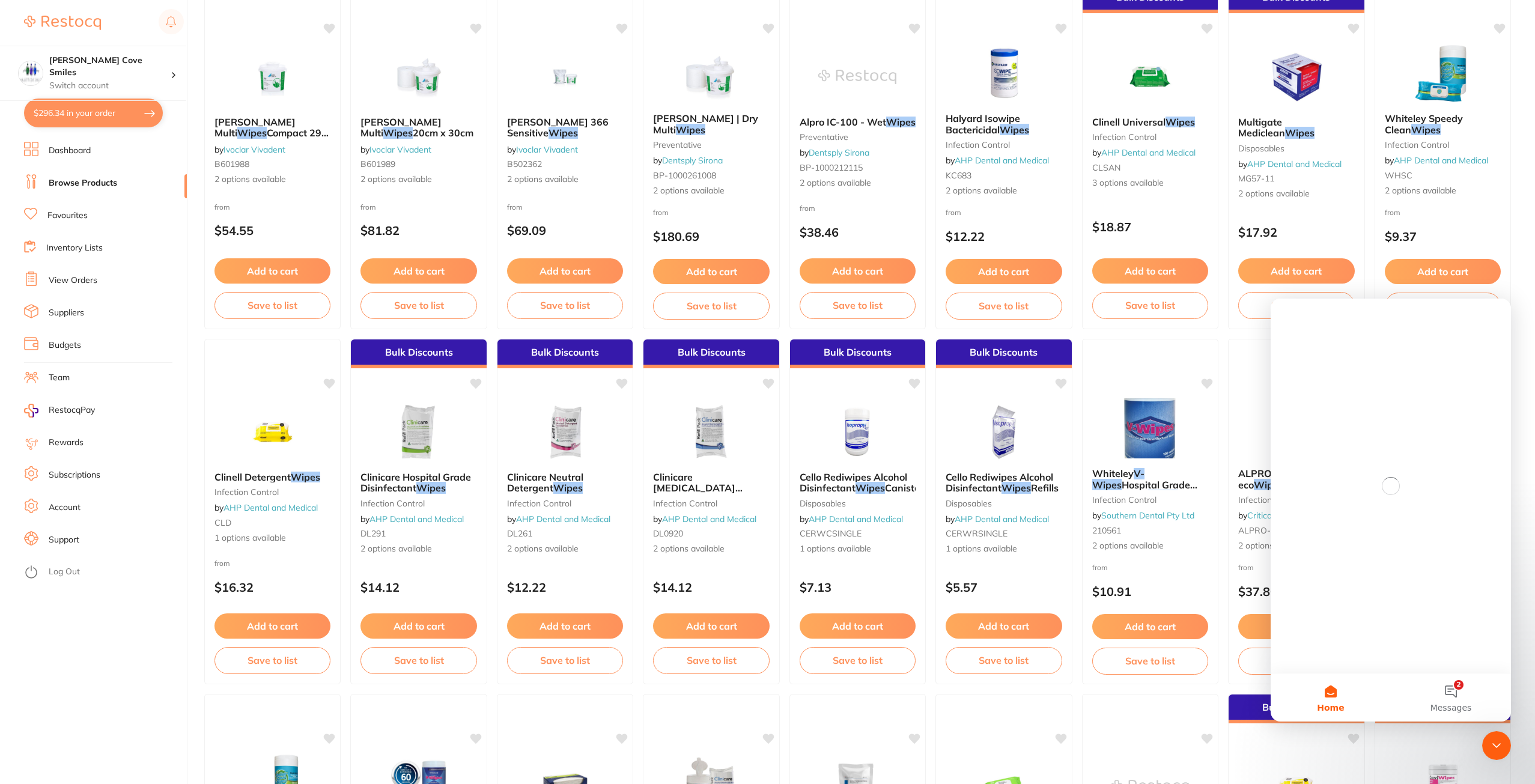
scroll to position [0, 0]
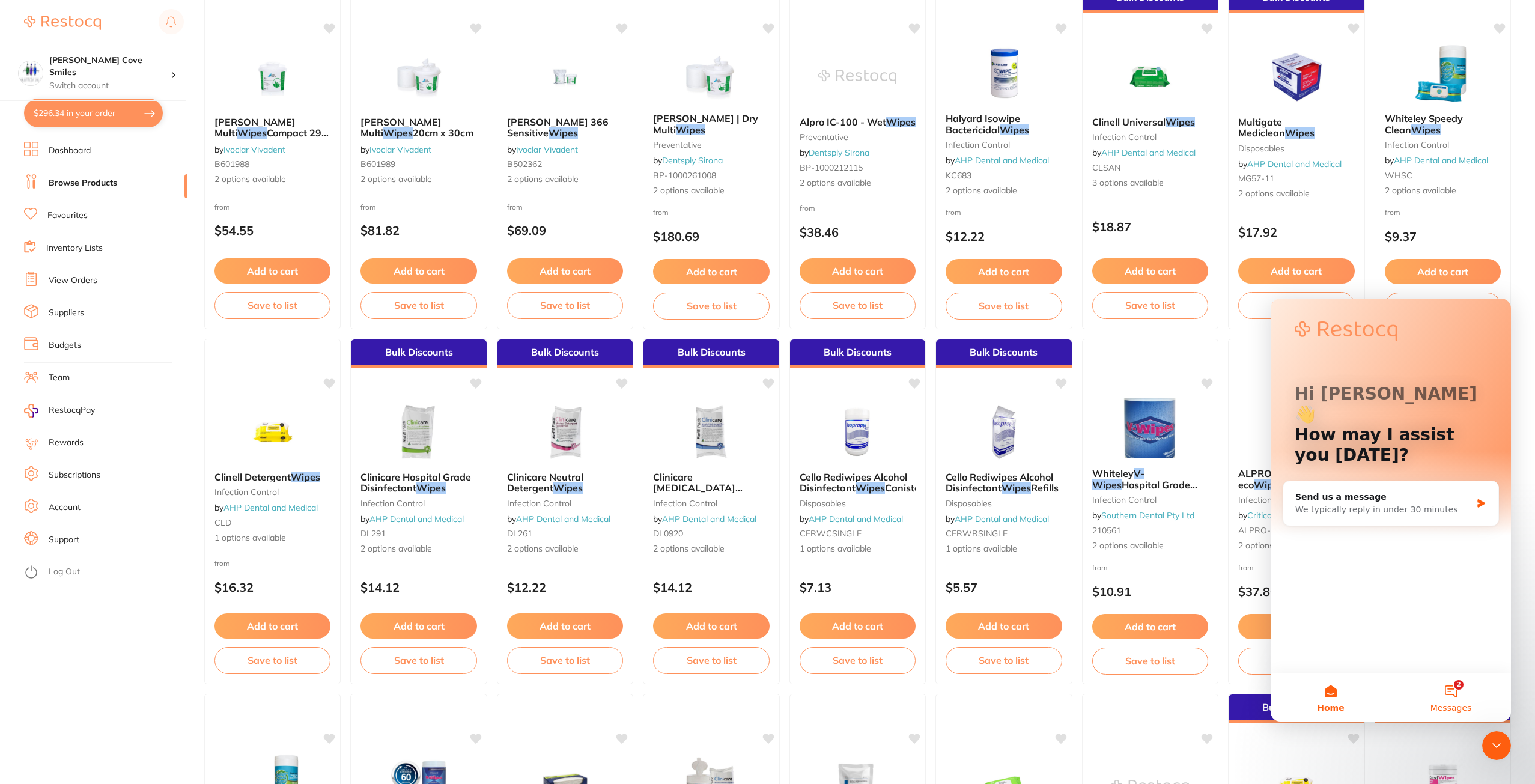
click at [1462, 700] on button "2 Messages" at bounding box center [1451, 697] width 120 height 48
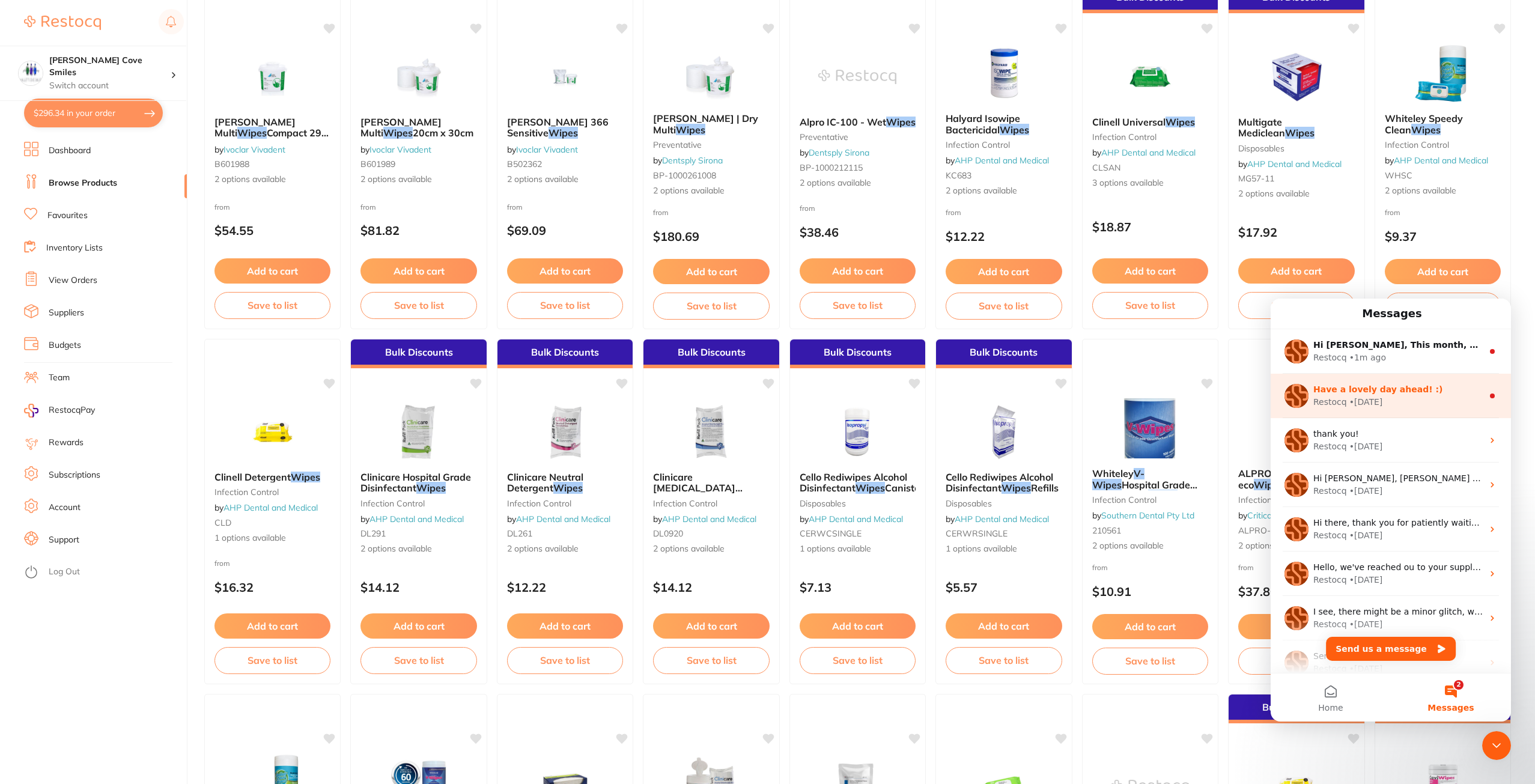
click at [1364, 399] on div "• [DATE]" at bounding box center [1366, 402] width 34 height 12
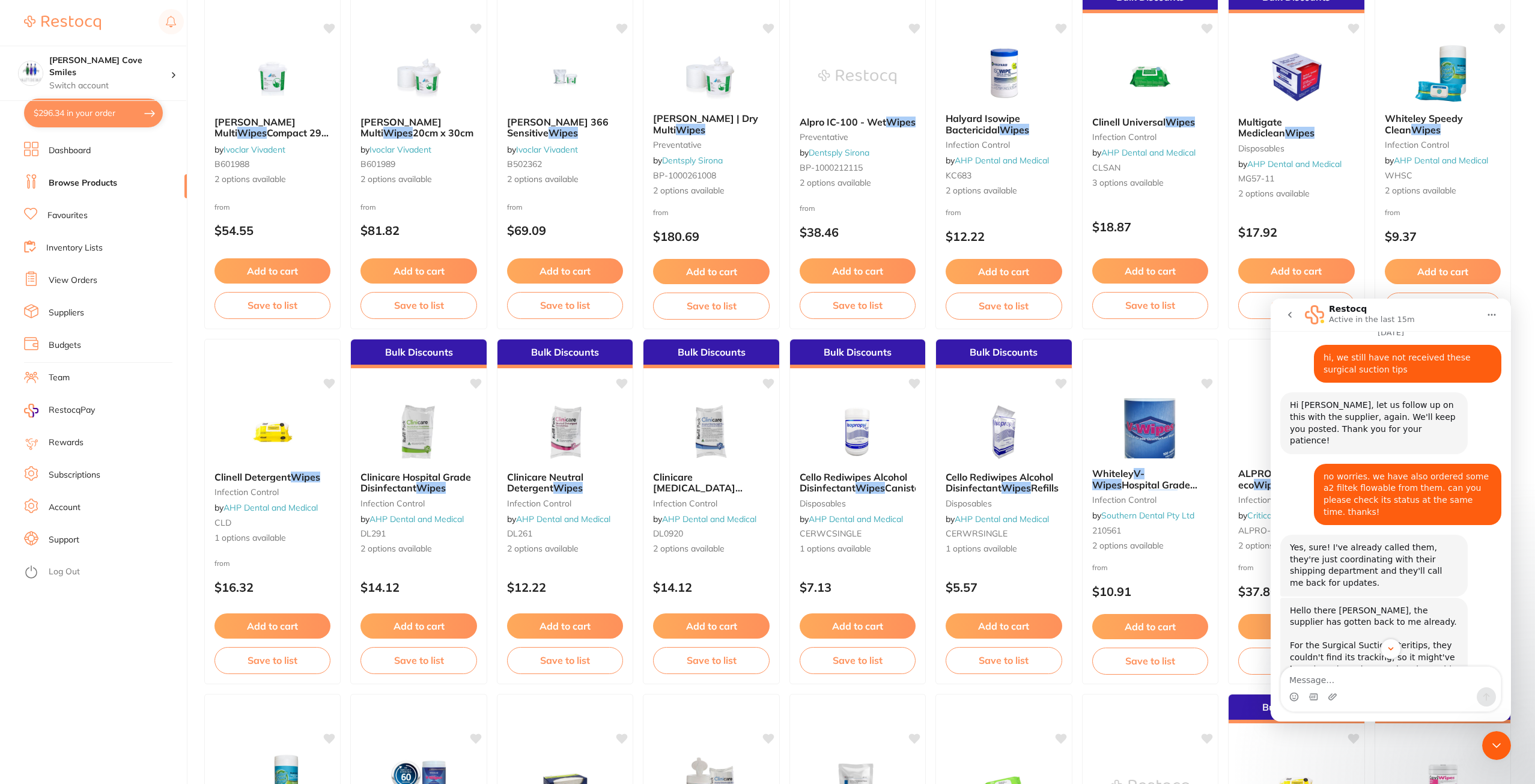
scroll to position [886, 0]
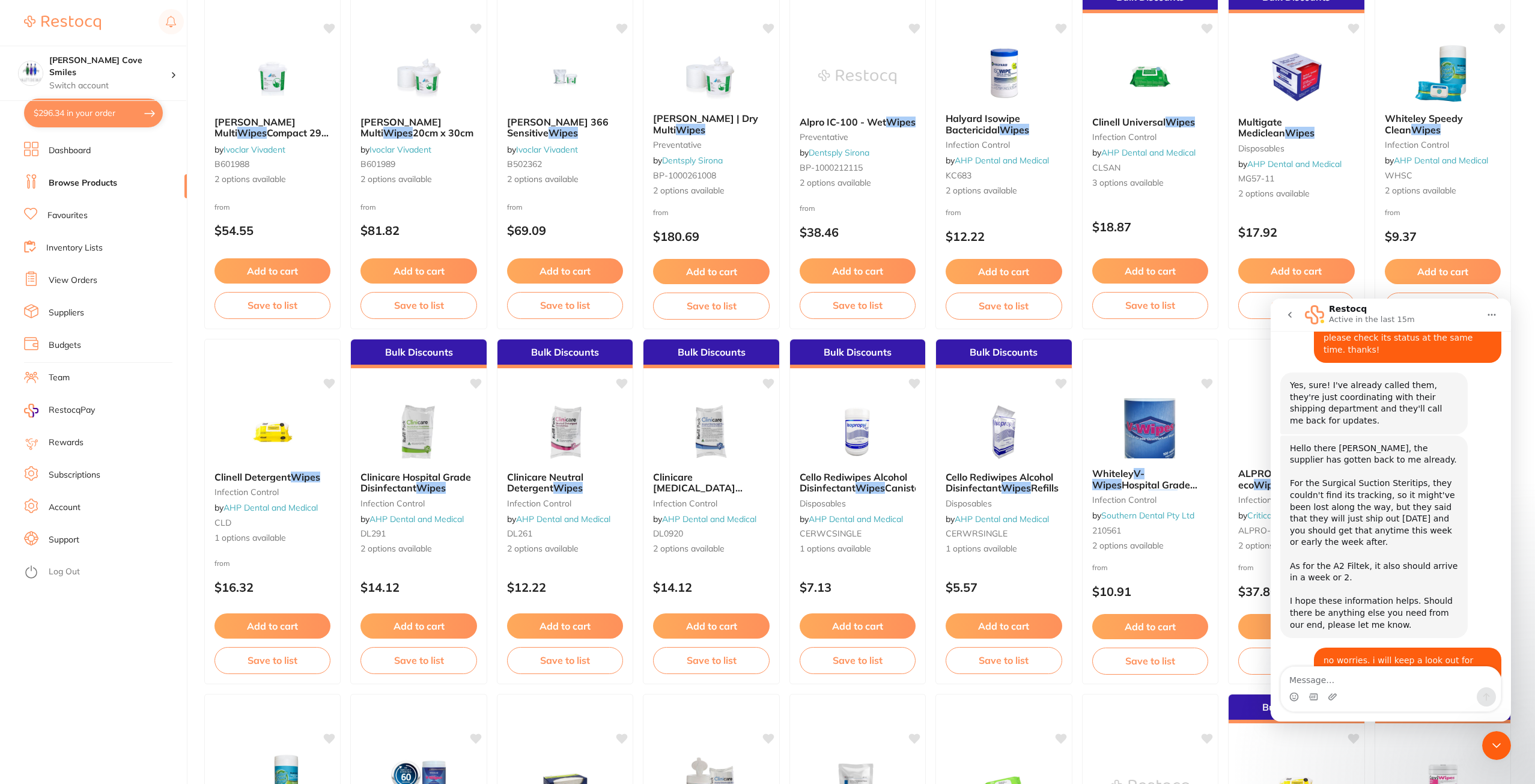
click at [1500, 741] on icon "Close Intercom Messenger" at bounding box center [1496, 745] width 14 height 14
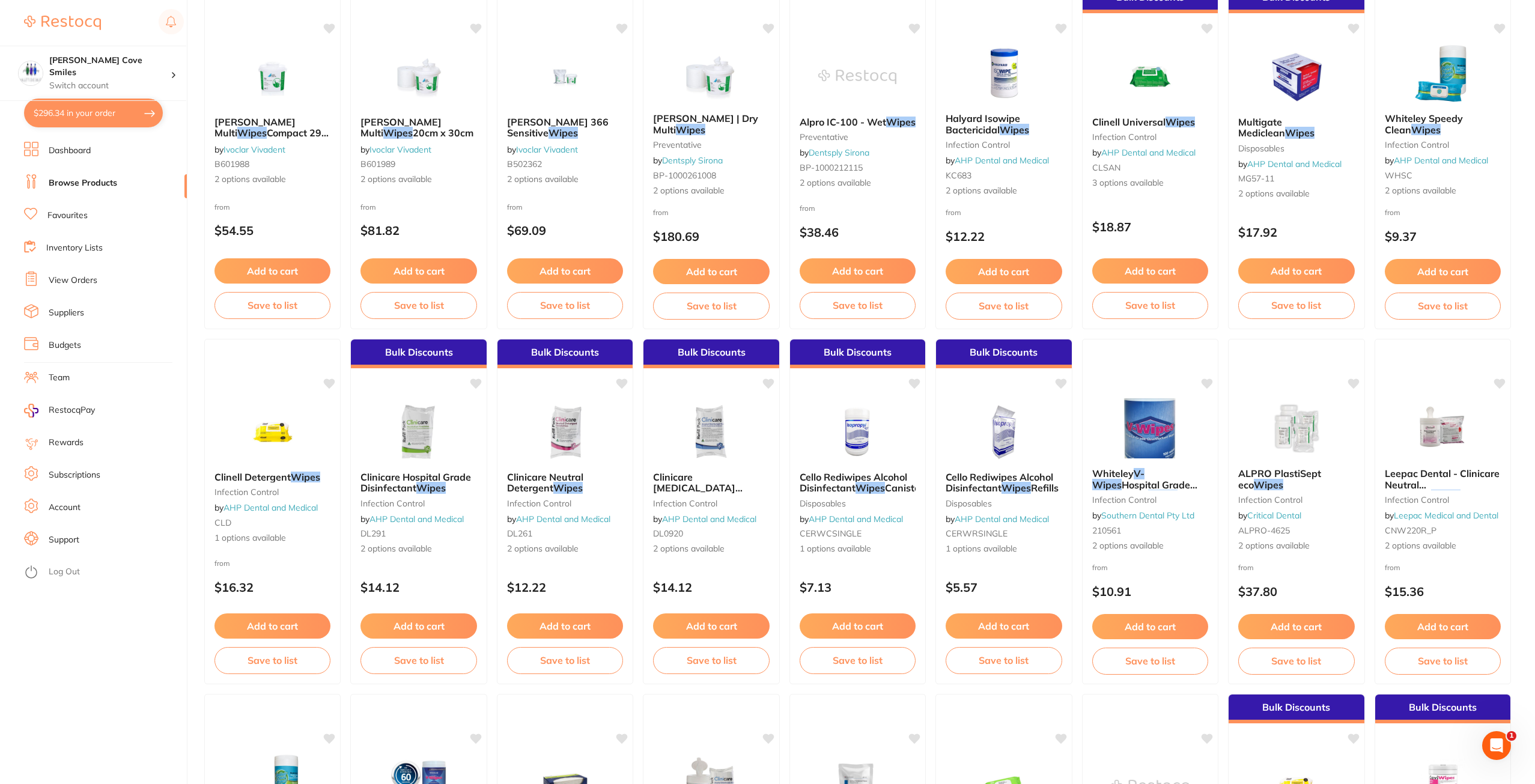
click at [1497, 743] on icon "Open Intercom Messenger" at bounding box center [1497, 745] width 9 height 10
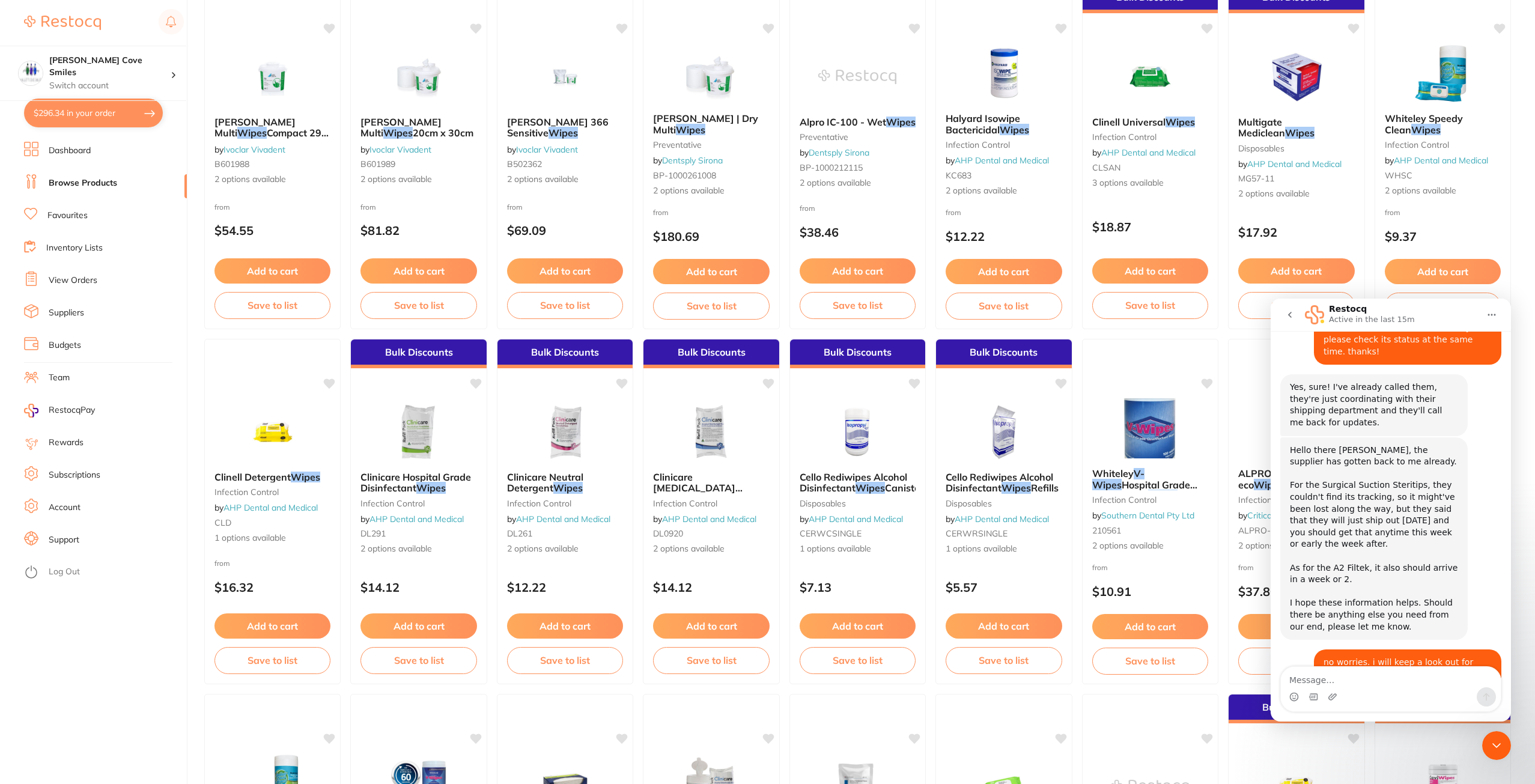
click at [1291, 318] on icon "go back" at bounding box center [1290, 315] width 10 height 10
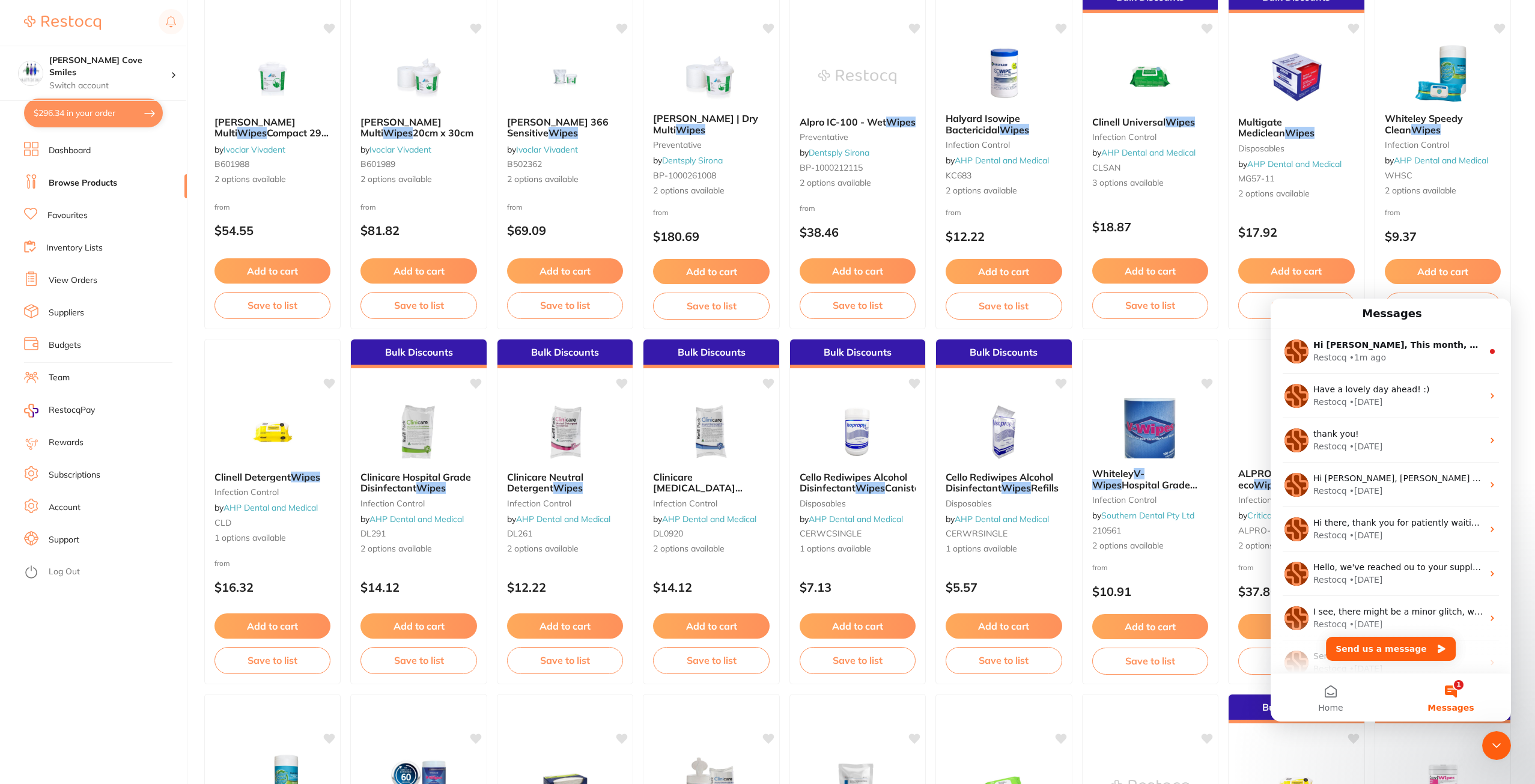
scroll to position [0, 0]
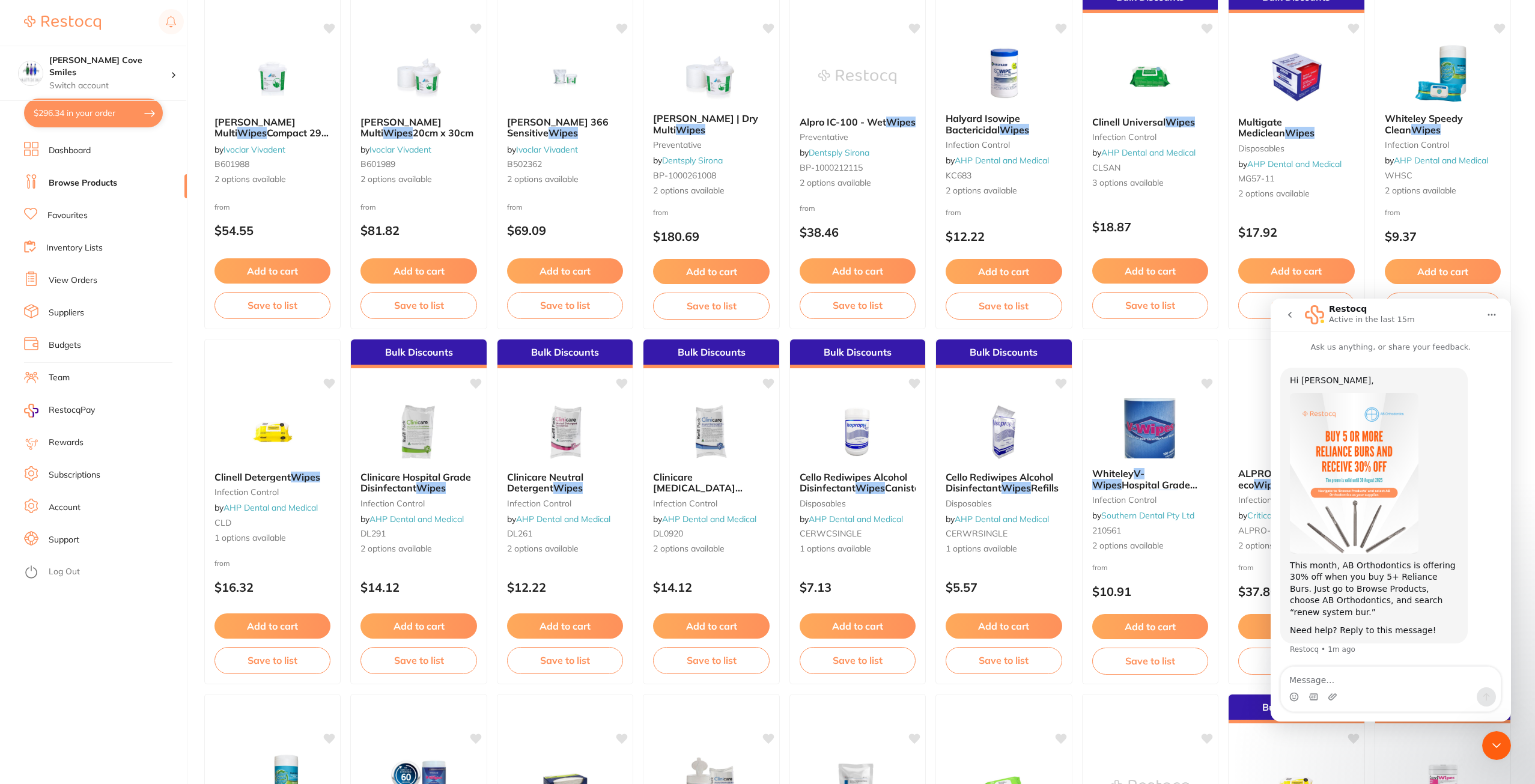
scroll to position [841, 0]
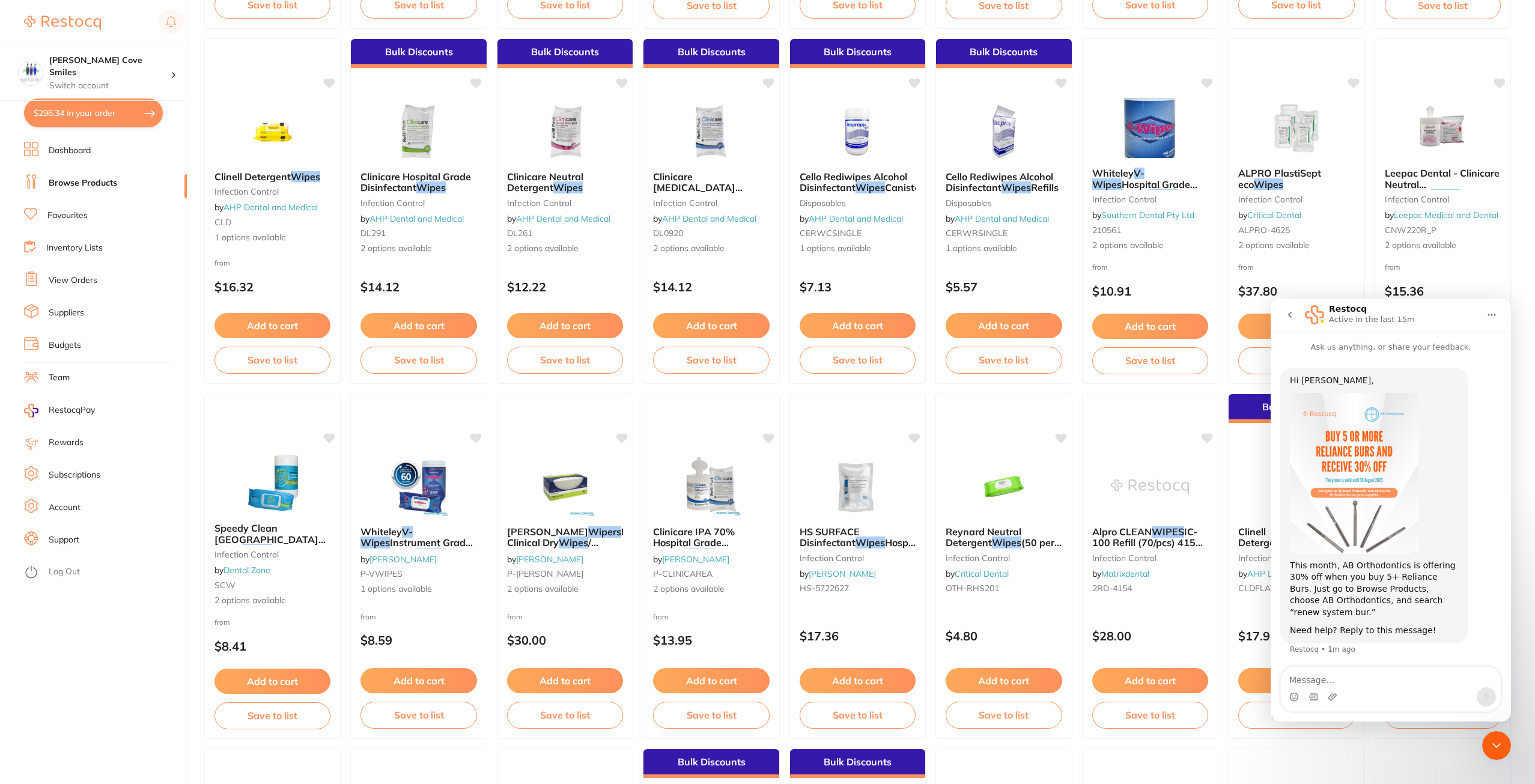
click at [1292, 315] on icon "go back" at bounding box center [1290, 315] width 10 height 10
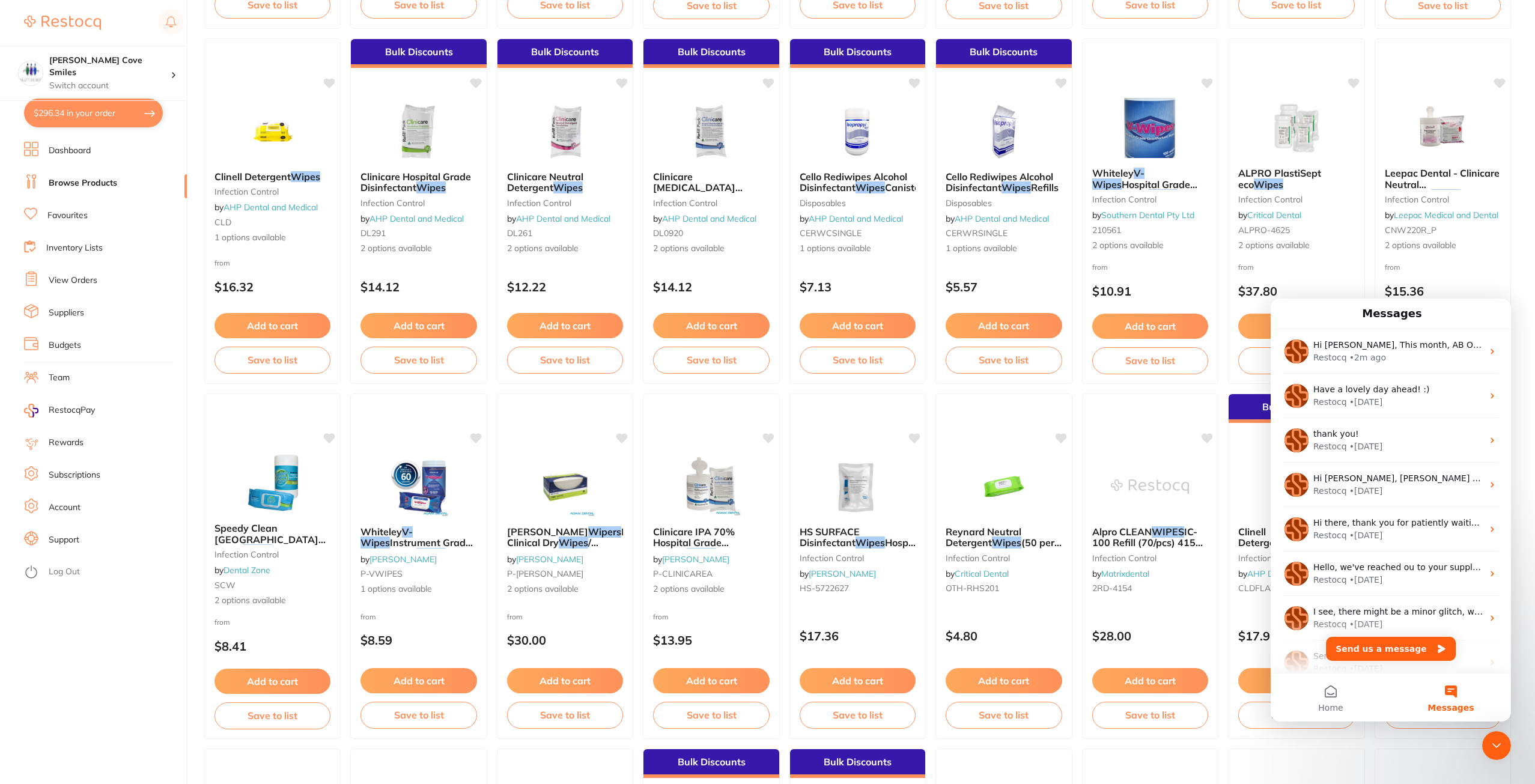
click at [108, 116] on button "$296.34 in your order" at bounding box center [93, 113] width 139 height 29
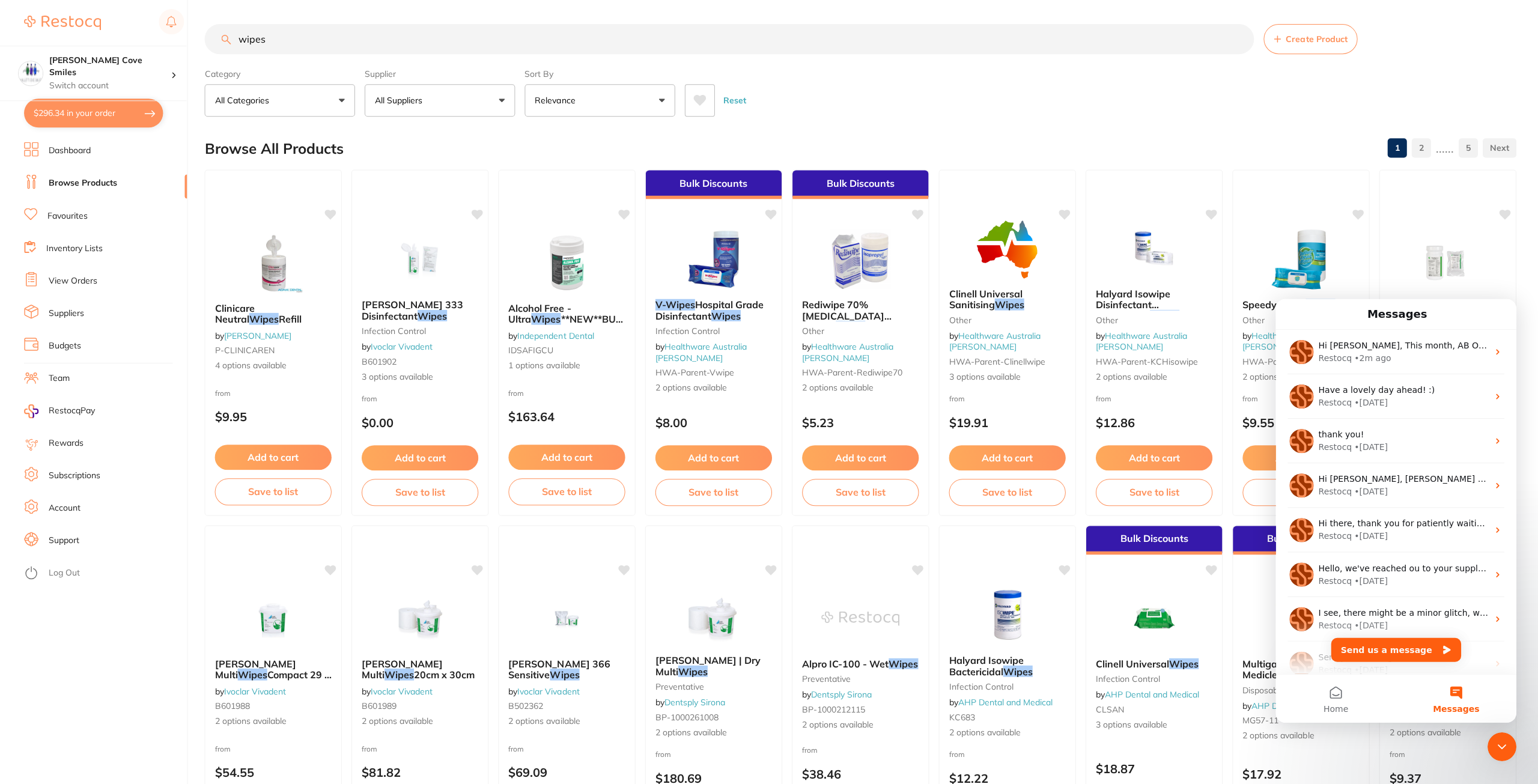
checkbox input "false"
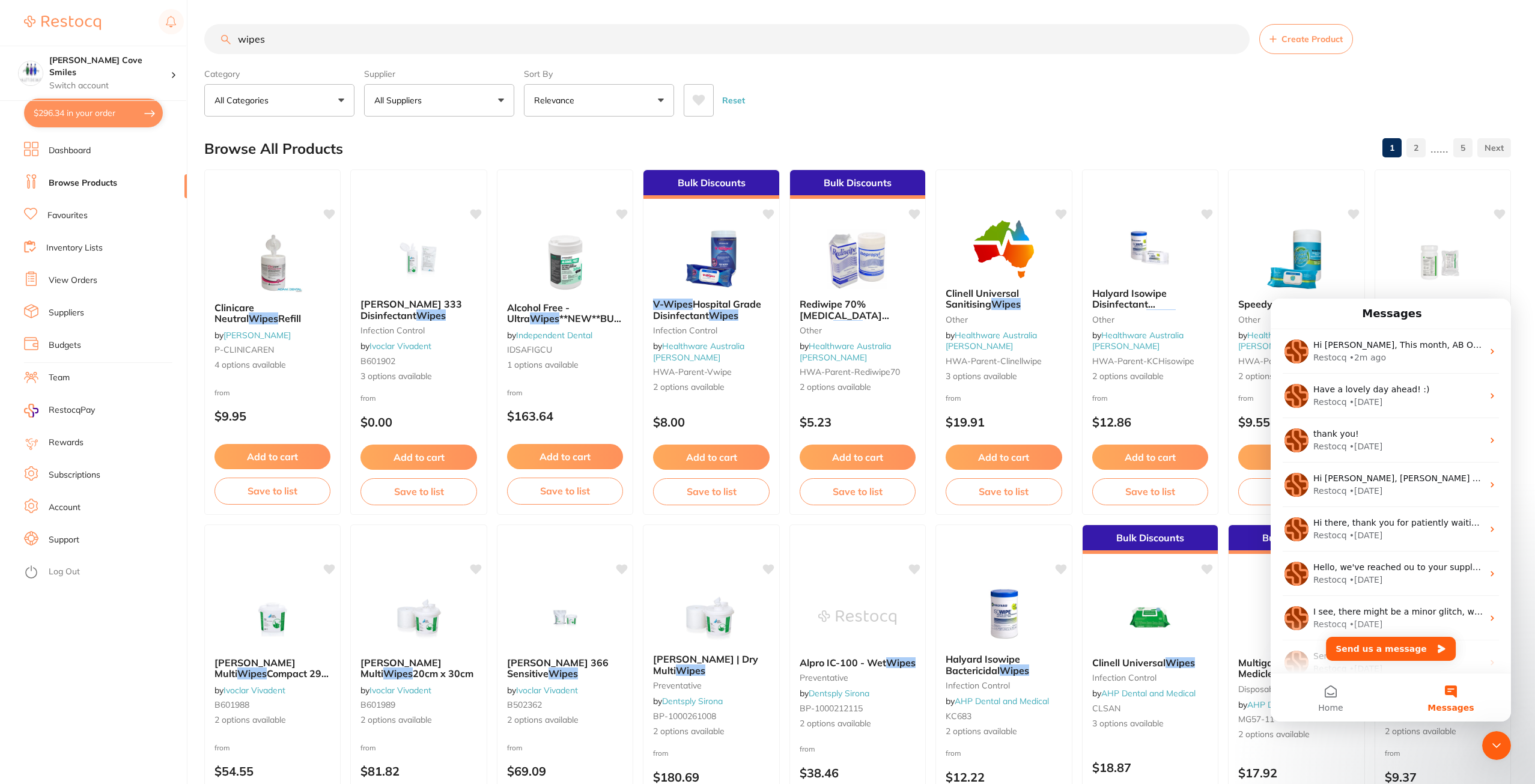
scroll to position [841, 0]
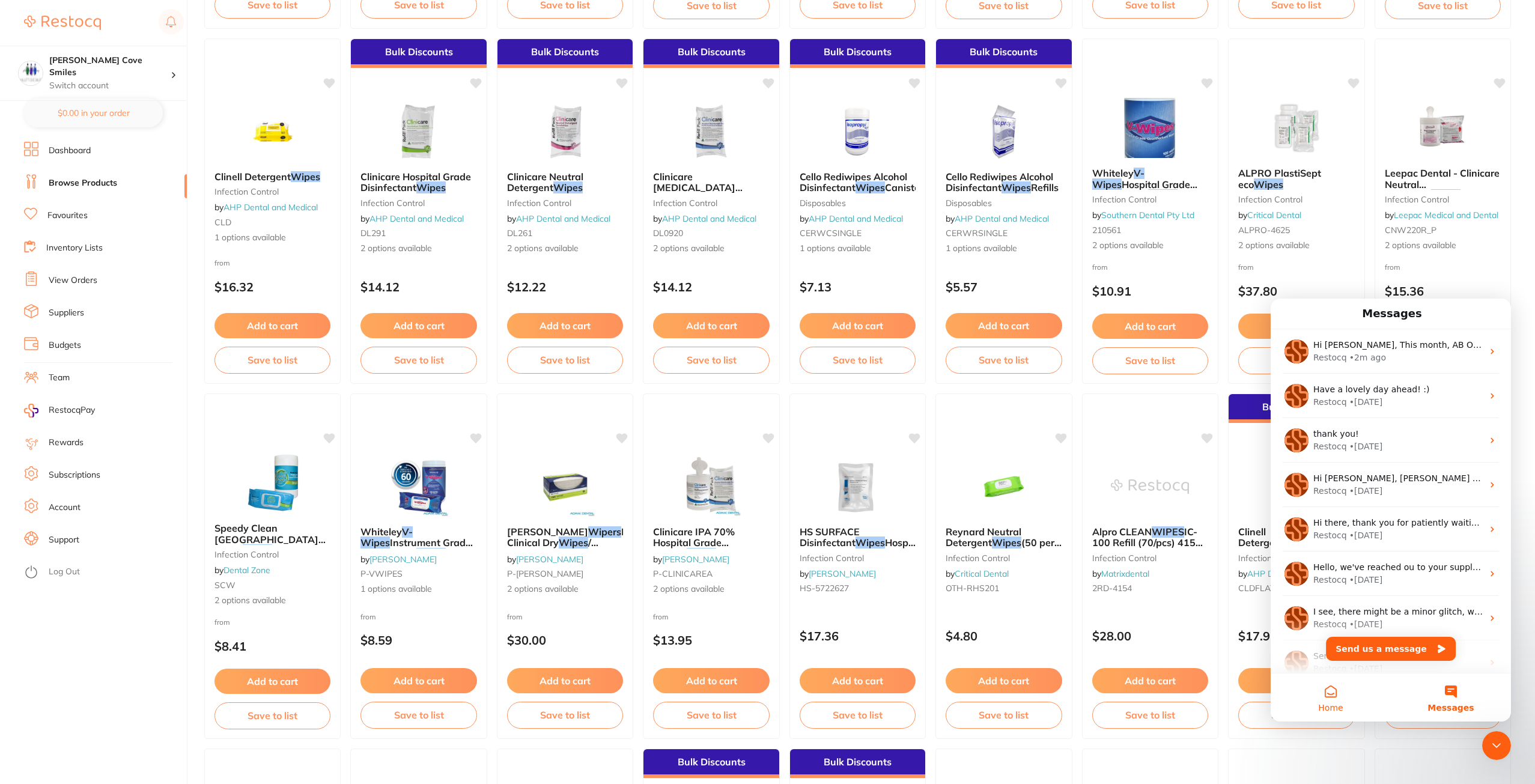
click at [1327, 695] on button "Home" at bounding box center [1331, 697] width 120 height 48
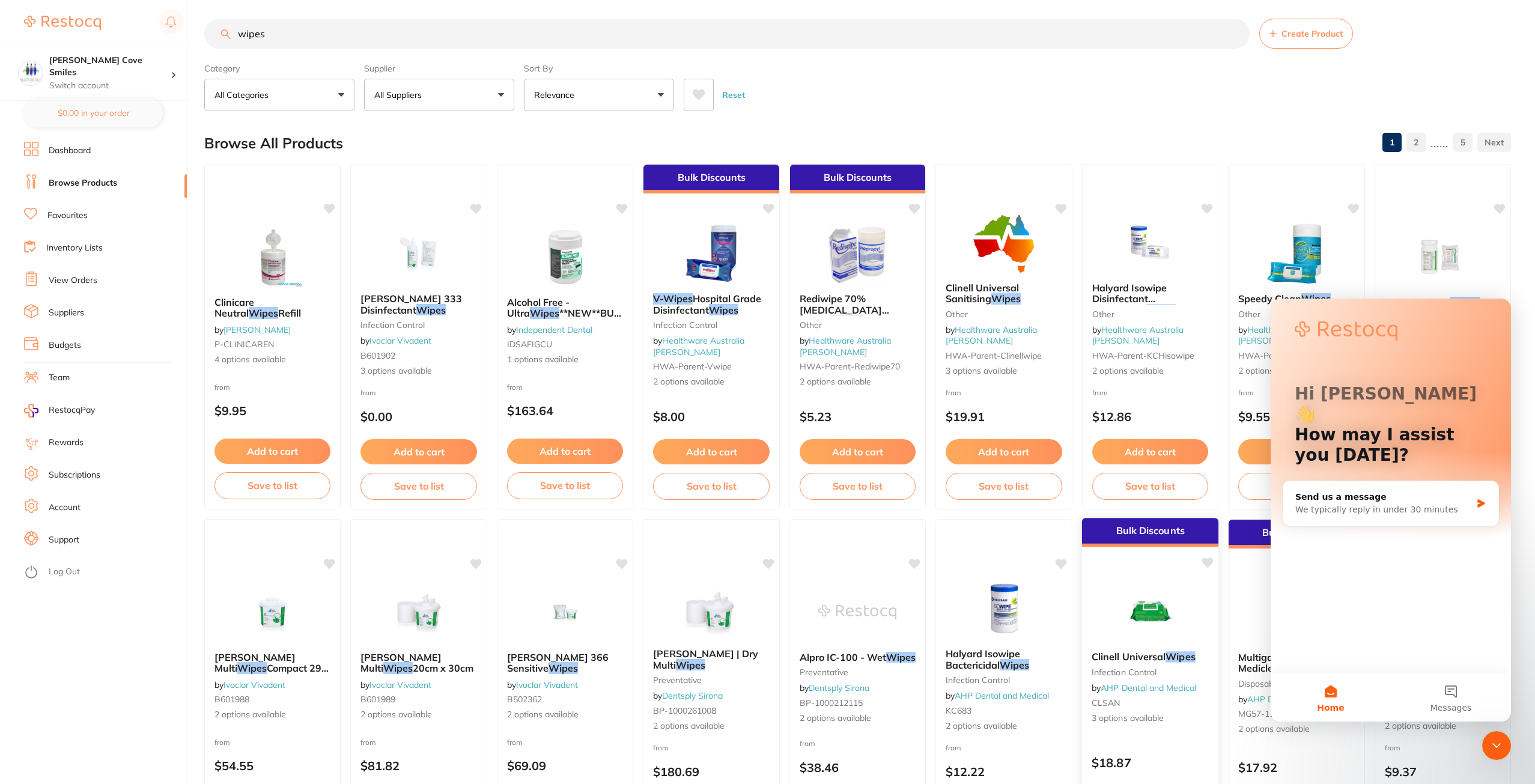
scroll to position [0, 0]
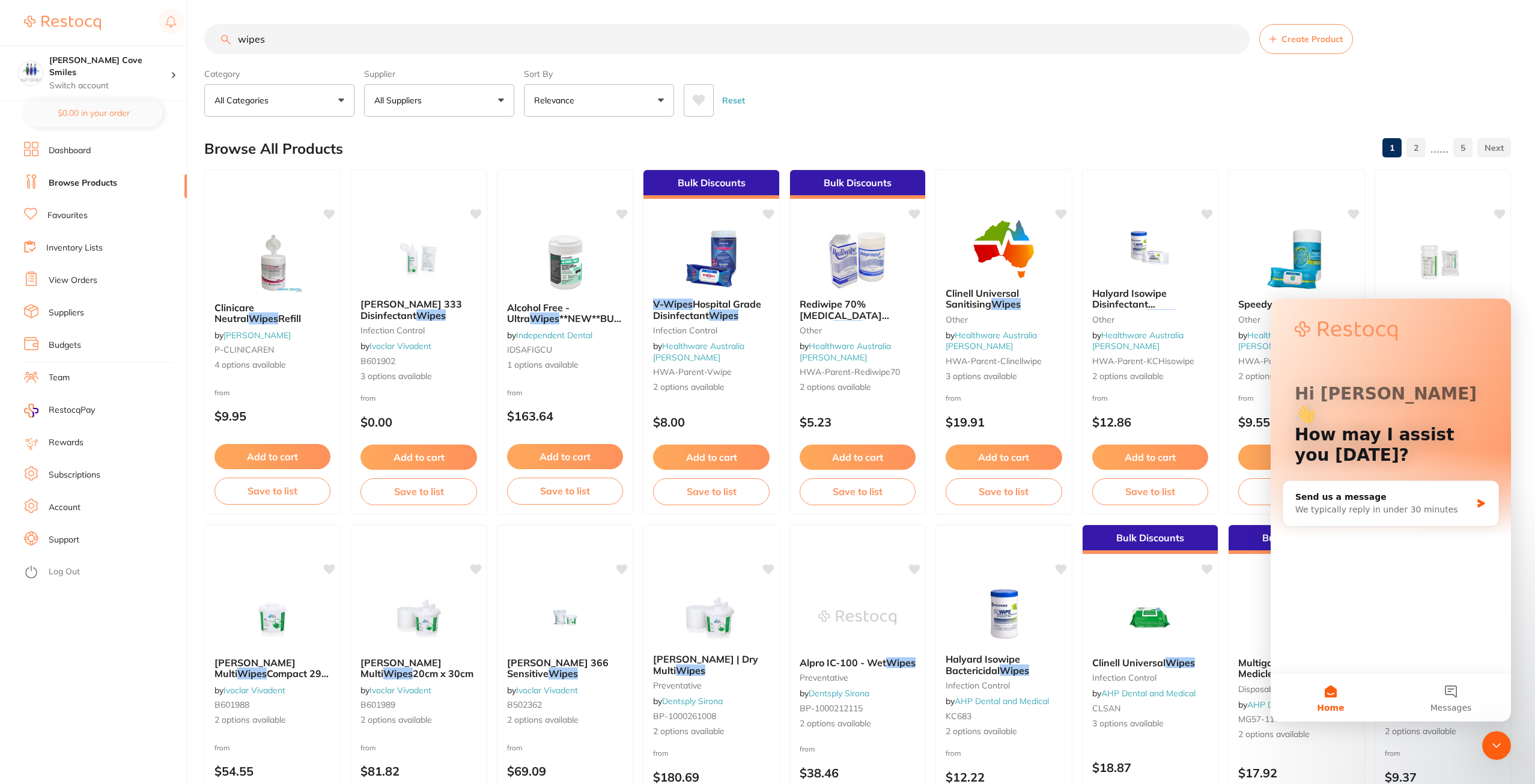
click at [1491, 742] on icon "Close Intercom Messenger" at bounding box center [1496, 745] width 14 height 14
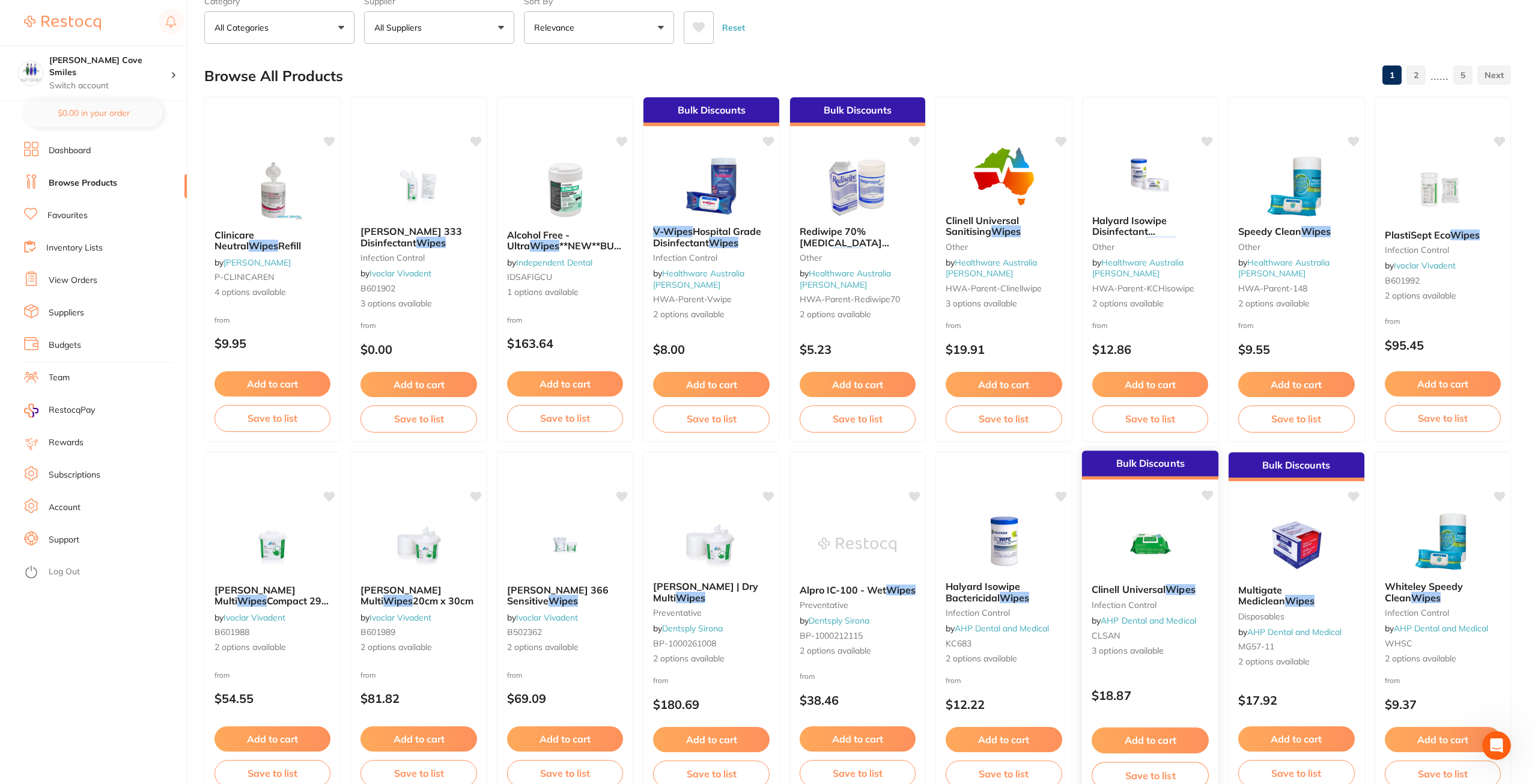
scroll to position [180, 0]
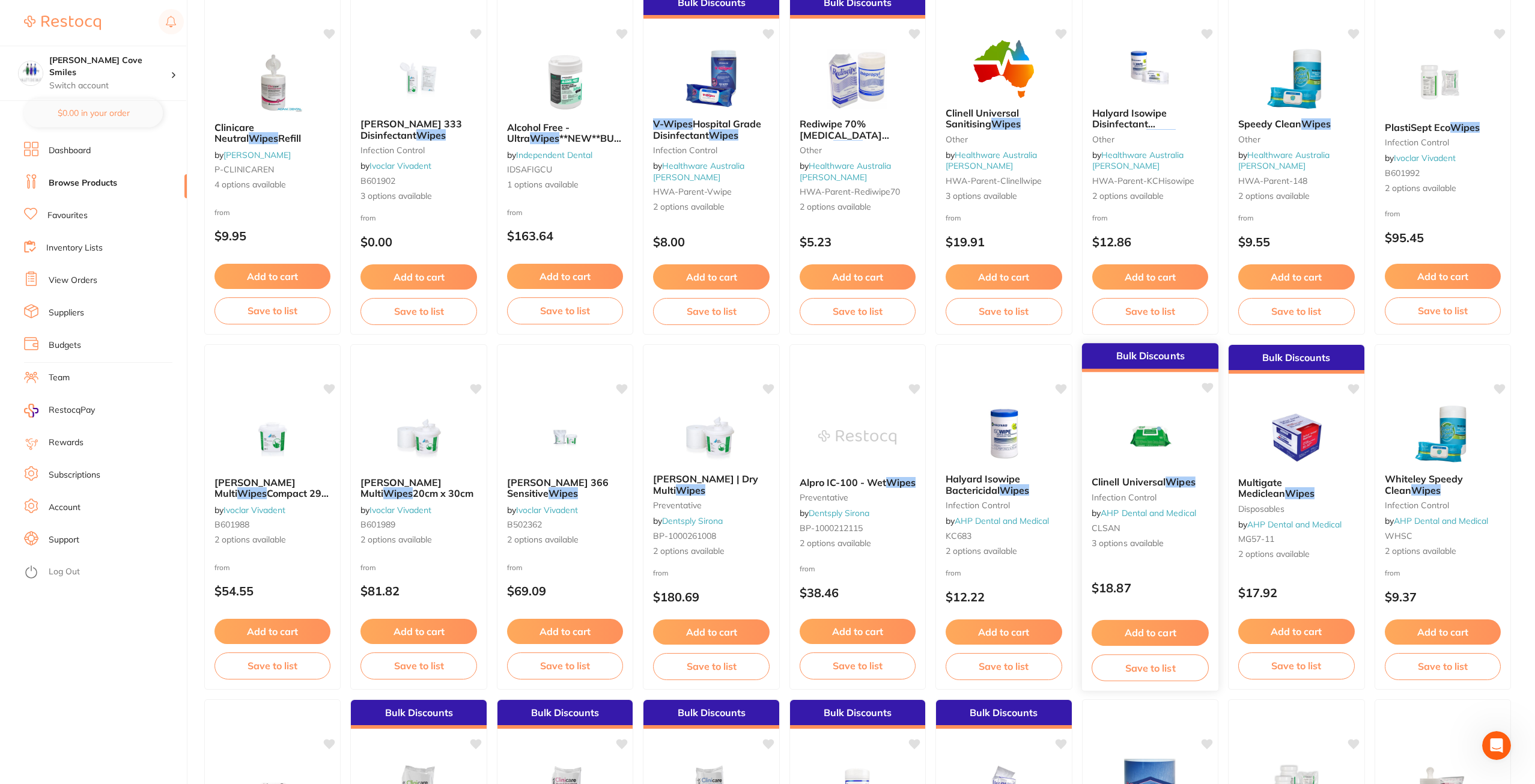
click at [1142, 553] on div "Clinell Universal Wipes infection control by AHP Dental and Medical CLSAN 3 opt…" at bounding box center [1151, 513] width 137 height 92
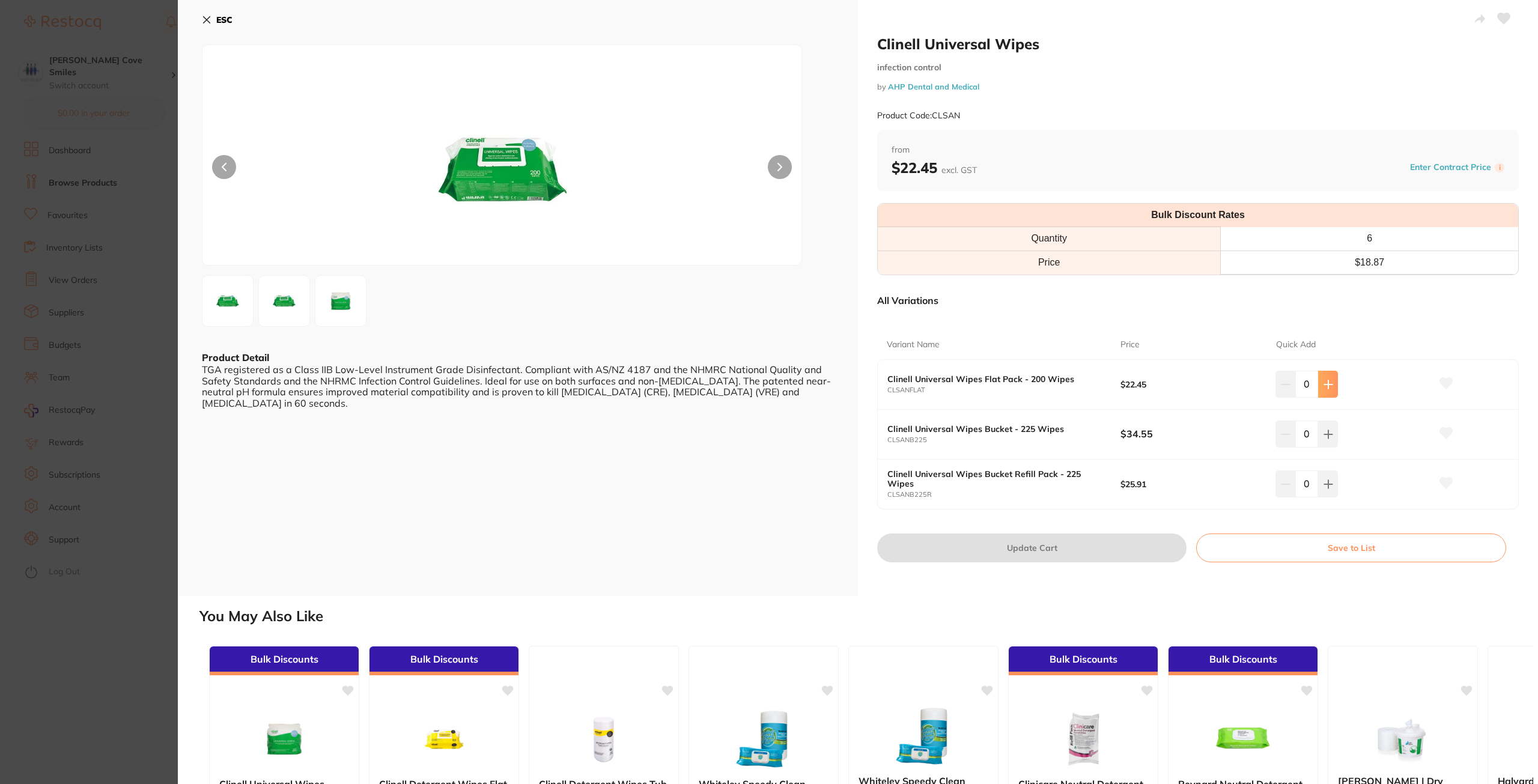
click at [1331, 387] on button at bounding box center [1328, 383] width 20 height 26
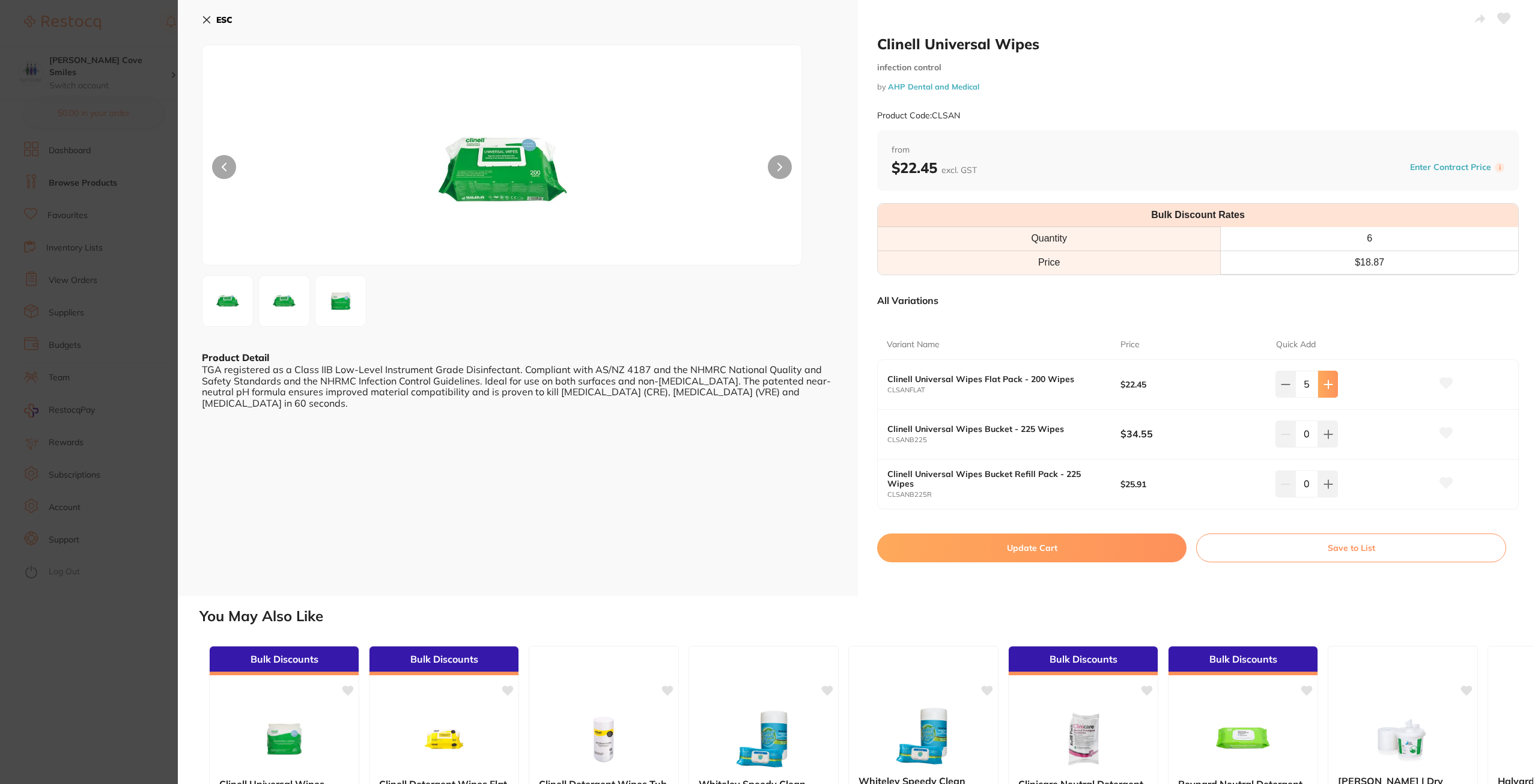
click at [1331, 387] on button at bounding box center [1328, 383] width 20 height 26
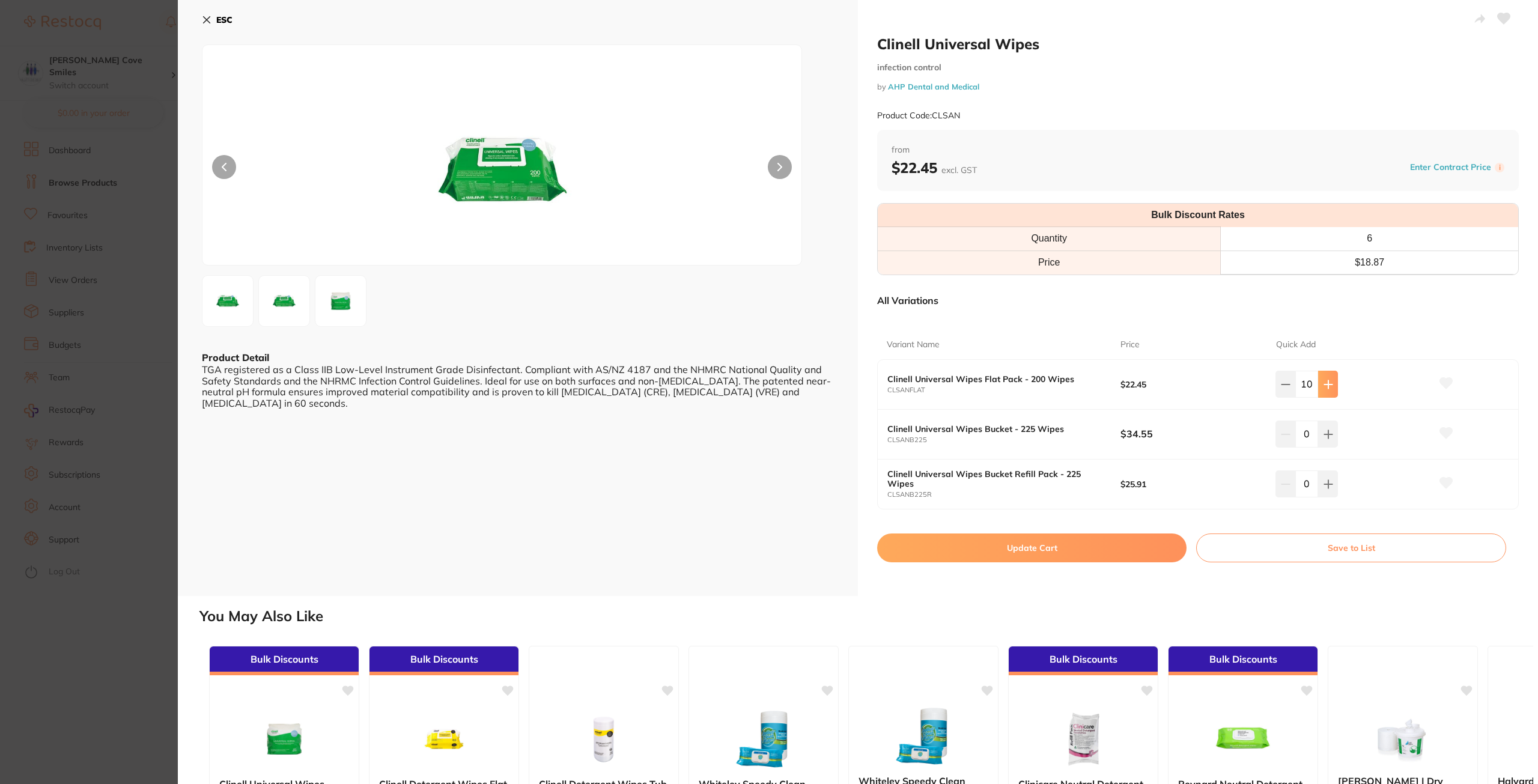
click at [1331, 387] on button at bounding box center [1328, 383] width 20 height 26
click at [1276, 388] on button at bounding box center [1286, 383] width 20 height 26
type input "12"
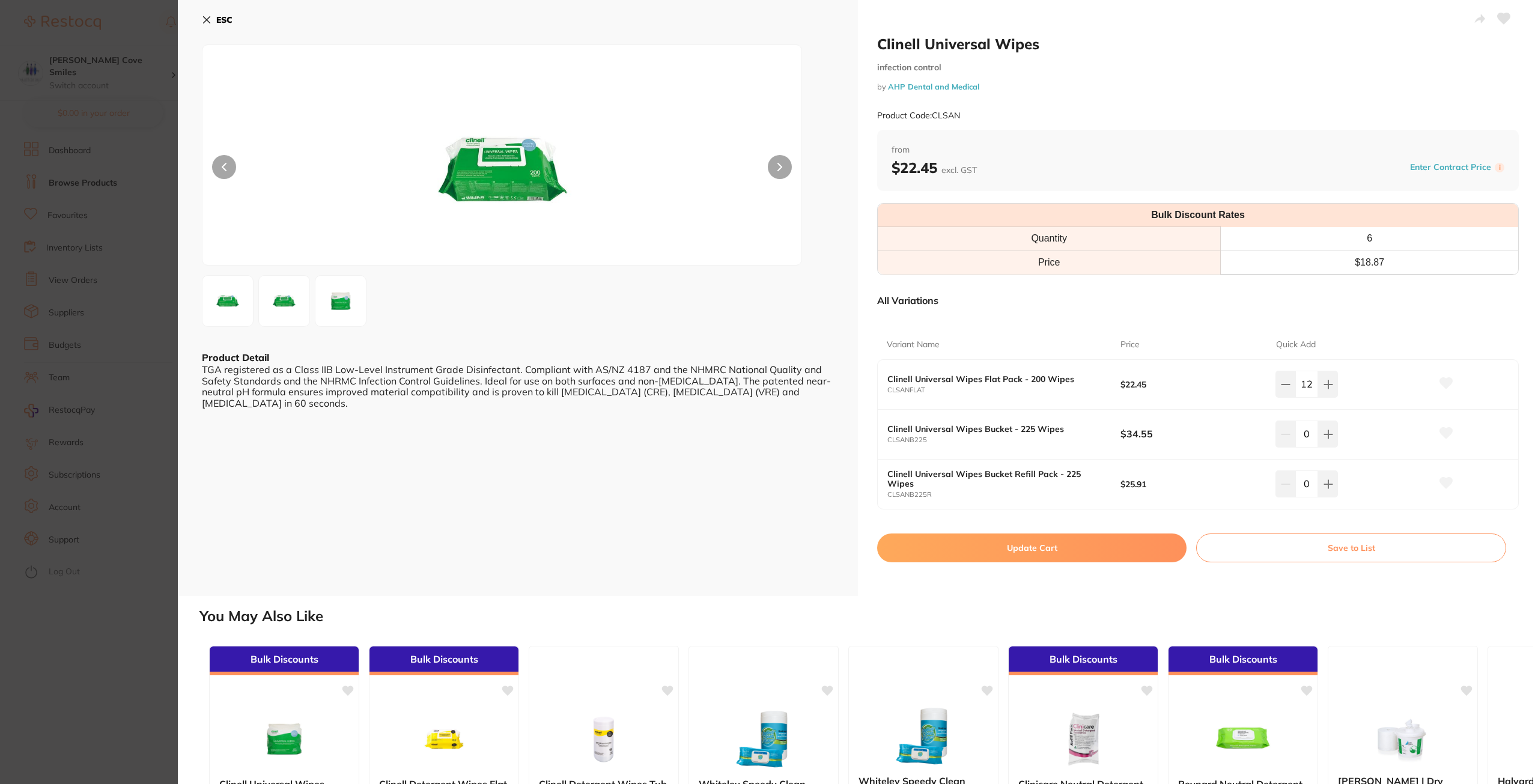
click at [1078, 552] on button "Update Cart" at bounding box center [1032, 548] width 310 height 29
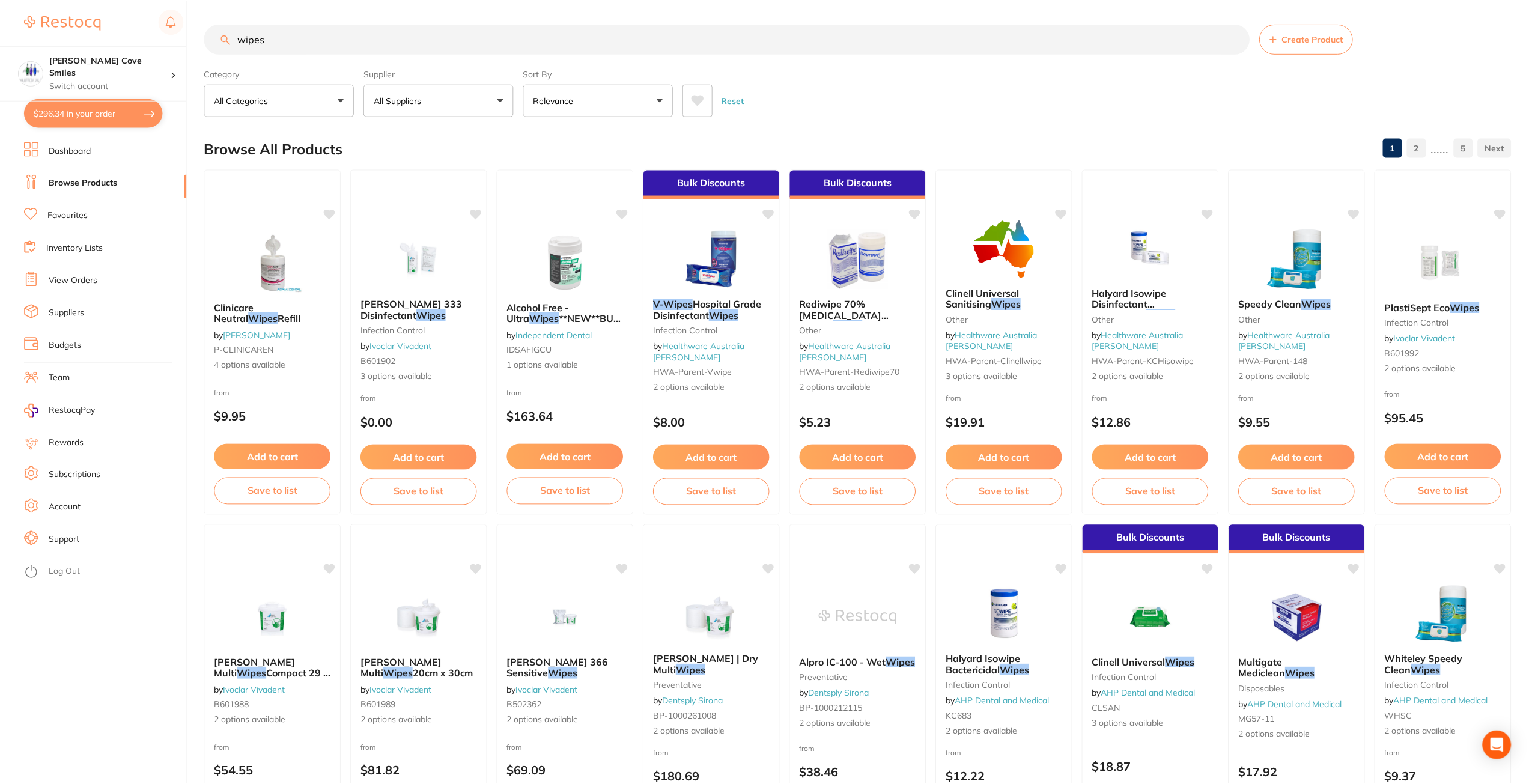
scroll to position [180, 0]
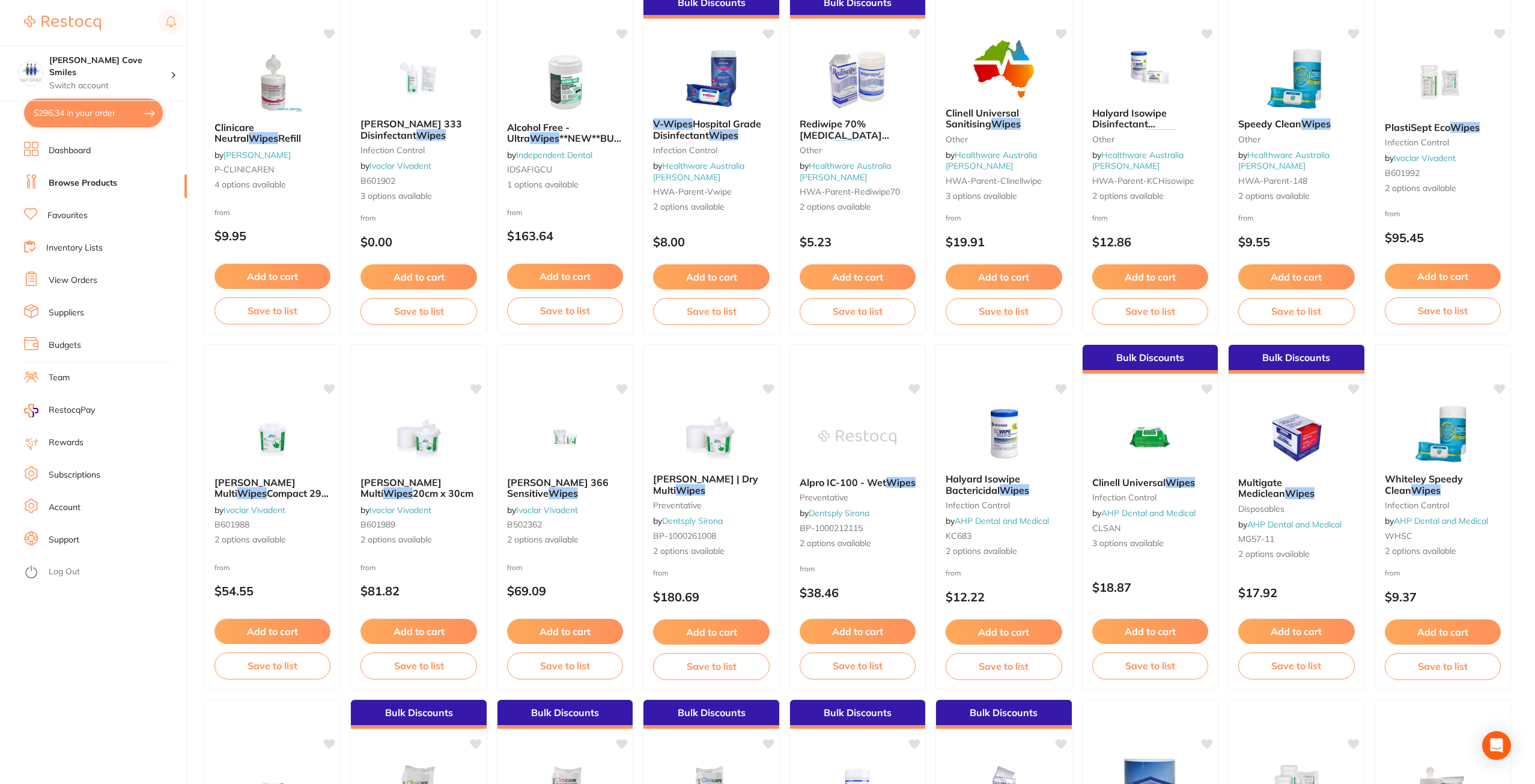
click at [101, 110] on button "$296.34 in your order" at bounding box center [93, 113] width 139 height 29
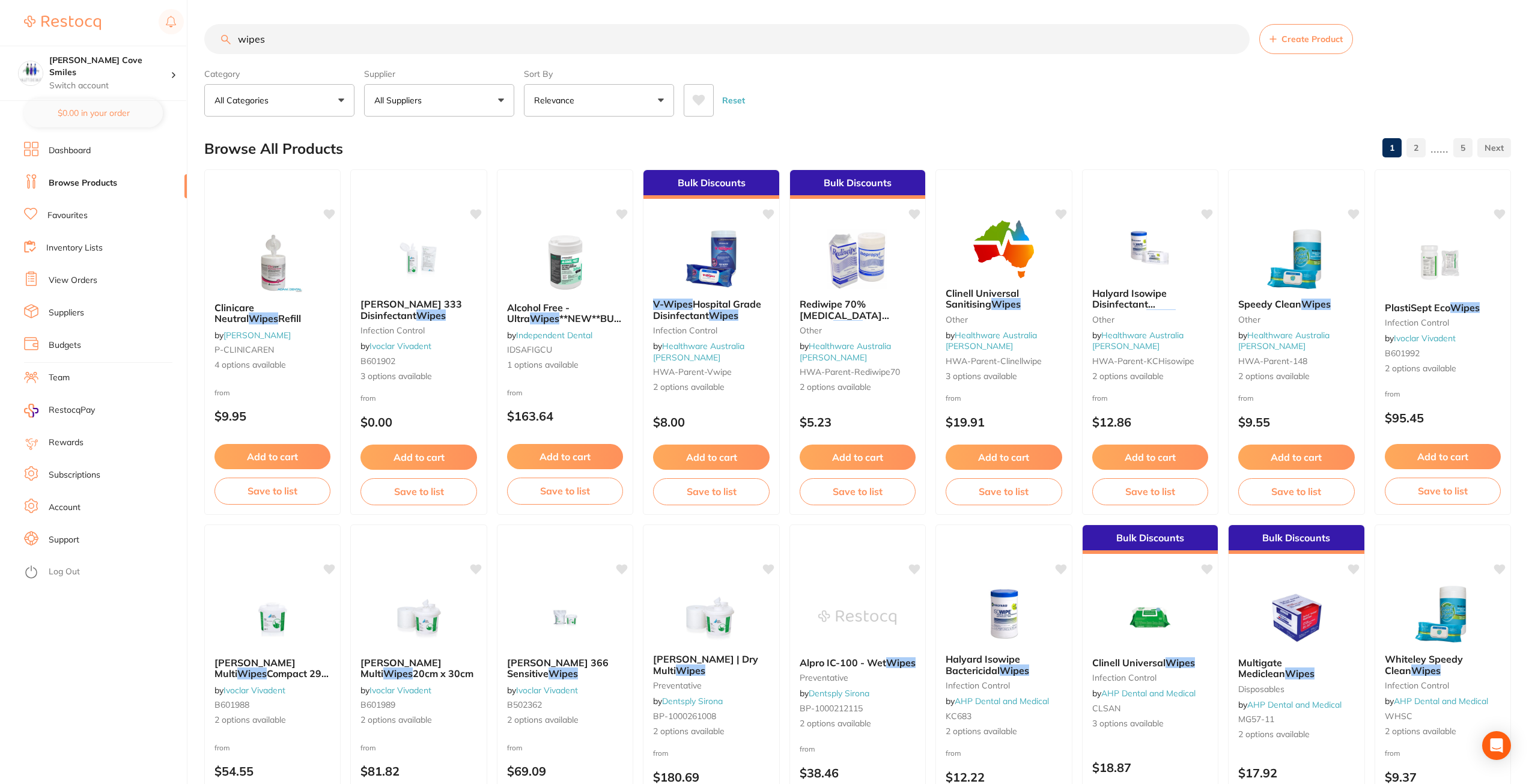
click at [87, 217] on link "Favourites" at bounding box center [67, 216] width 40 height 12
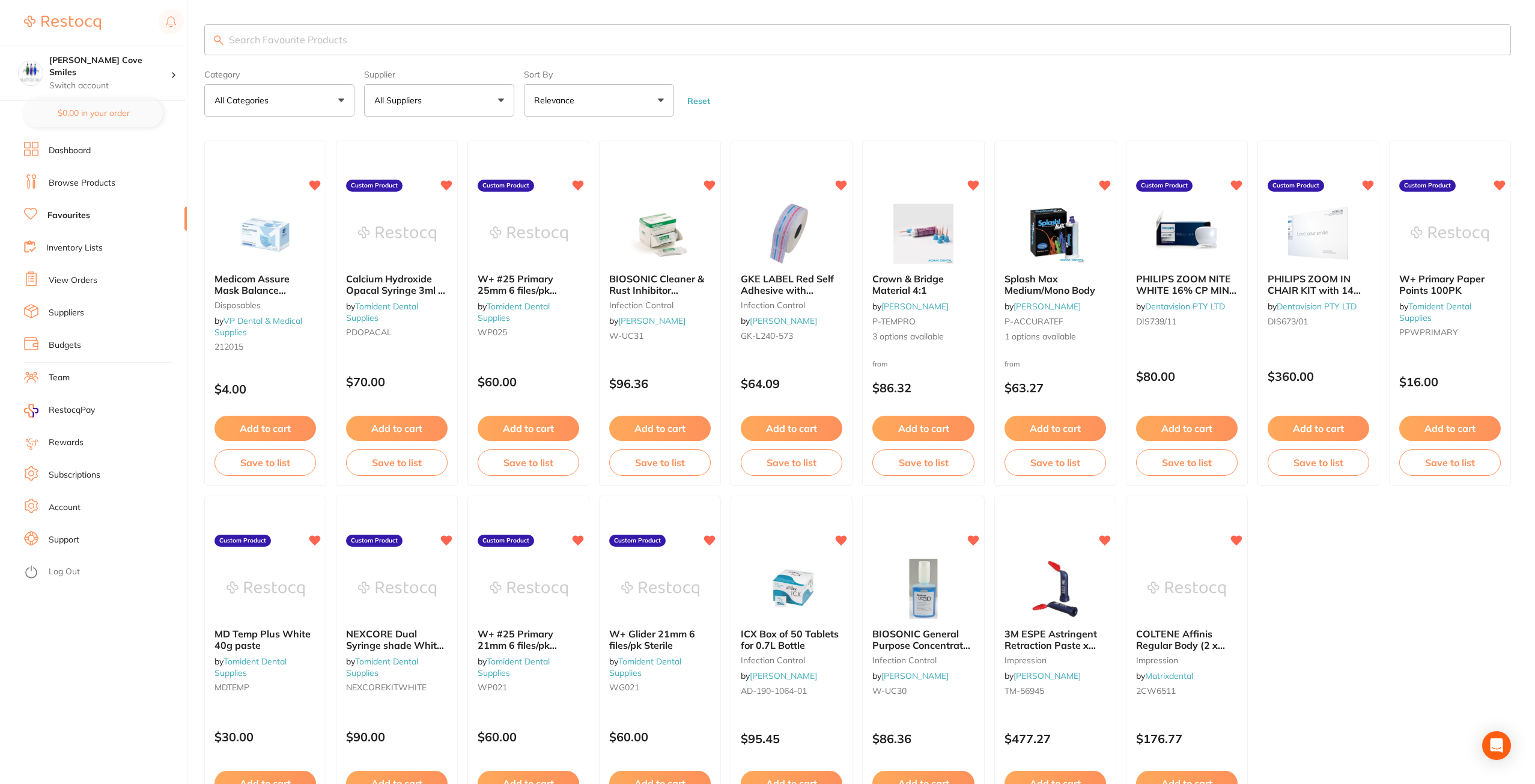
checkbox input "true"
click at [102, 115] on button "$498.17 in your order" at bounding box center [93, 113] width 139 height 29
checkbox input "true"
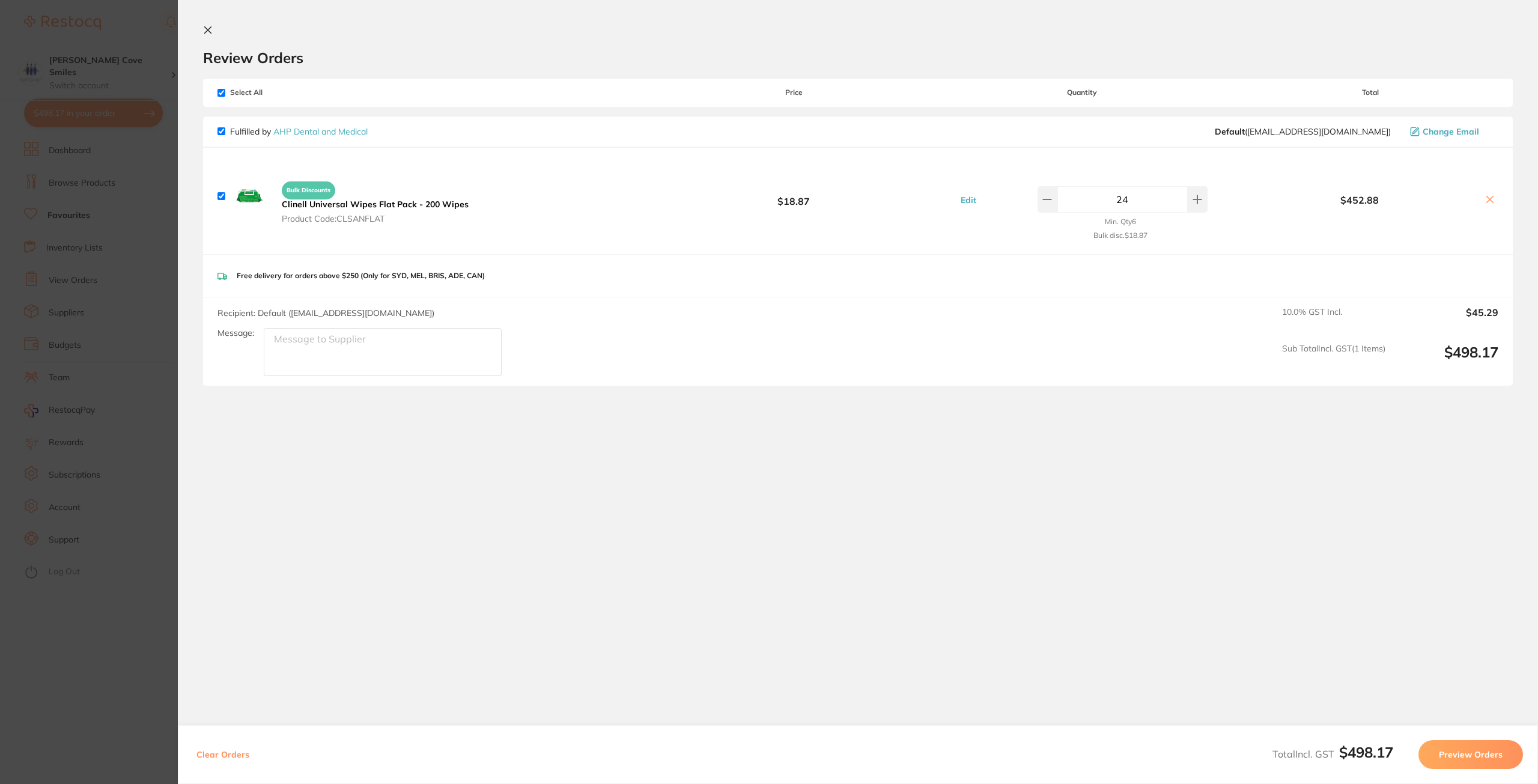
drag, startPoint x: 1132, startPoint y: 201, endPoint x: 1115, endPoint y: 201, distance: 17.0
click at [1115, 201] on input "24" at bounding box center [1123, 199] width 131 height 26
click at [1243, 217] on div "Bulk Discounts Clinell Universal Wipes Flat Pack - 200 Wipes Product Code: CLSA…" at bounding box center [858, 201] width 1310 height 106
click at [1193, 207] on button at bounding box center [1198, 199] width 20 height 26
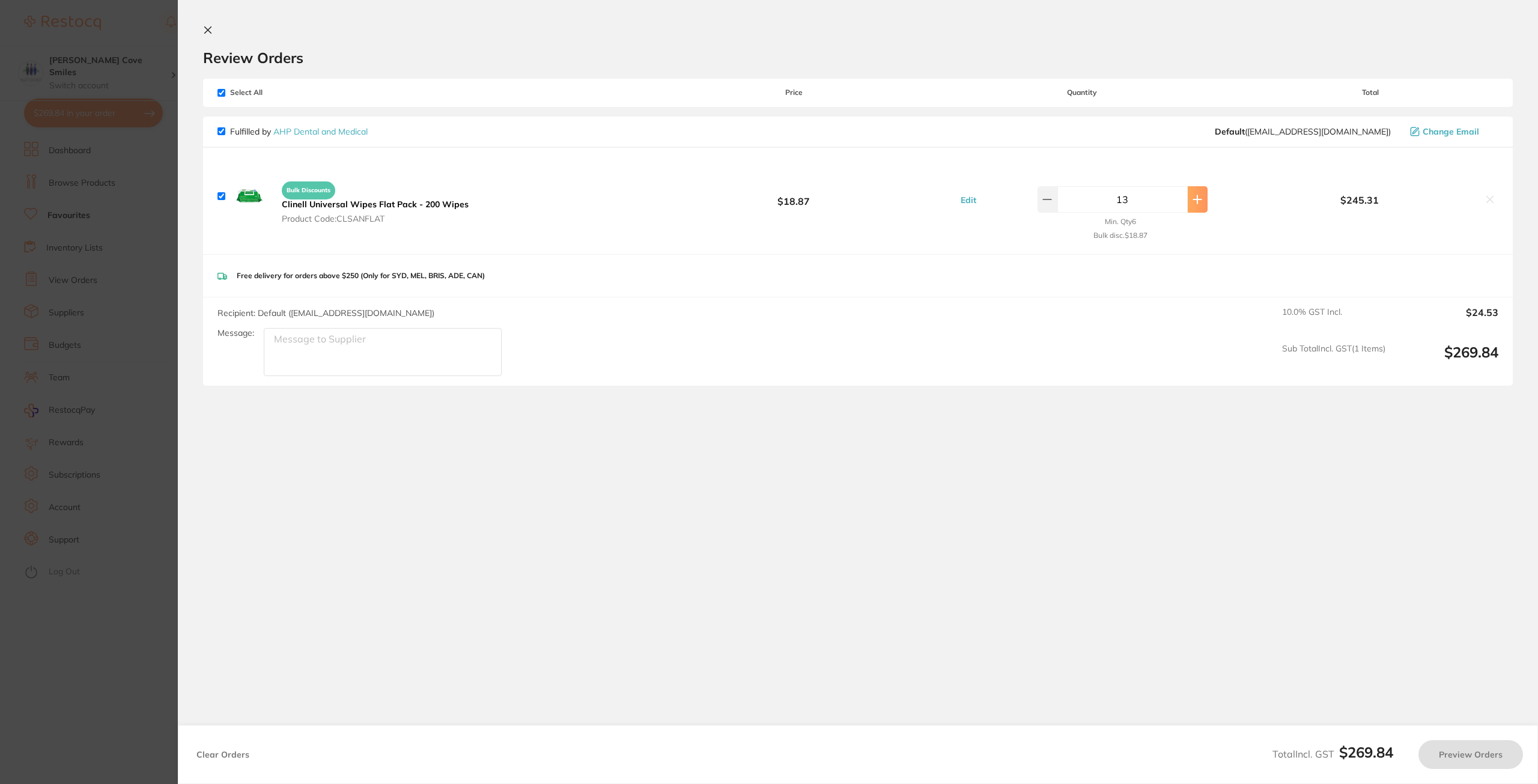
type input "14"
click at [210, 29] on icon at bounding box center [208, 30] width 7 height 7
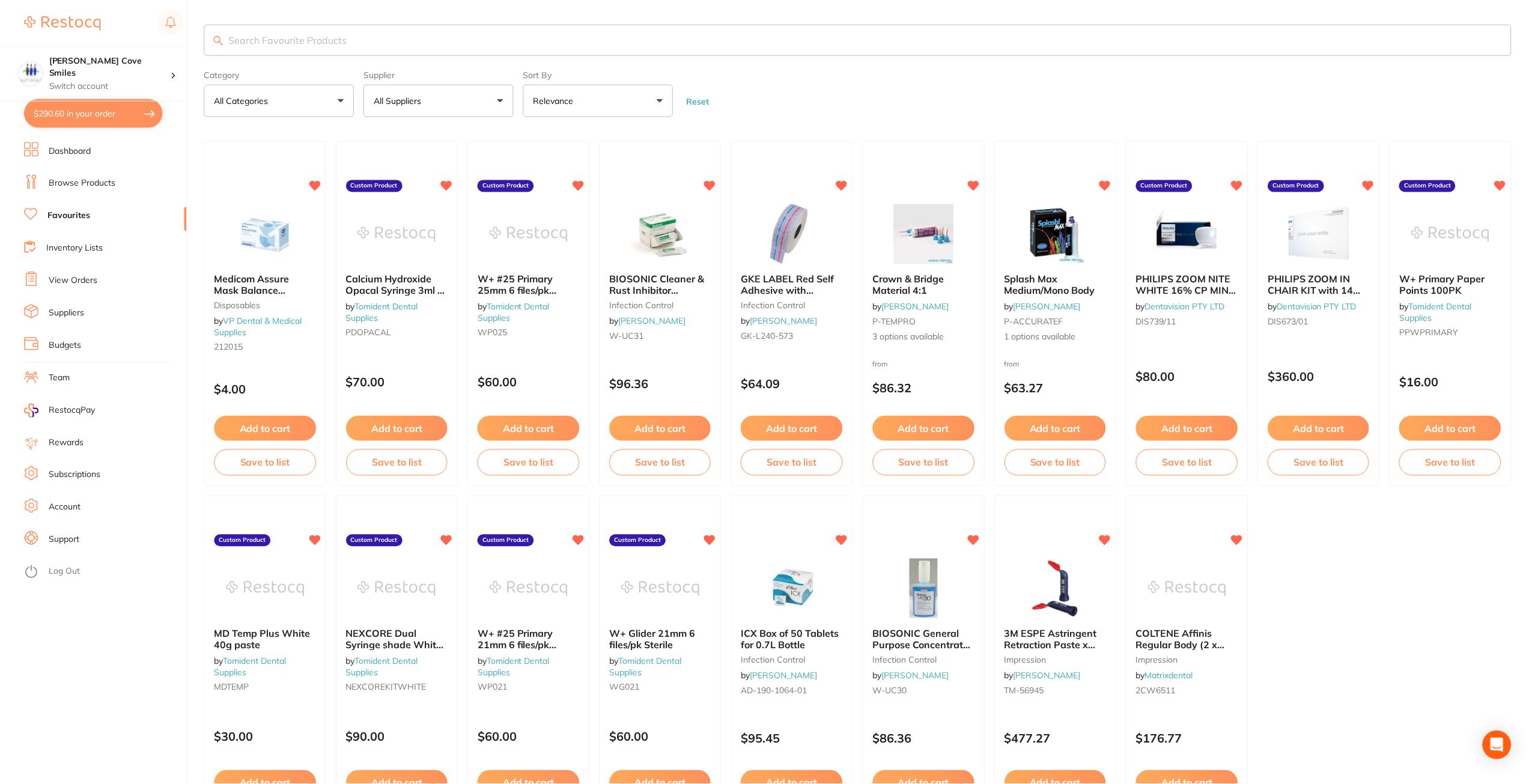
scroll to position [1, 0]
